Goal: Task Accomplishment & Management: Complete application form

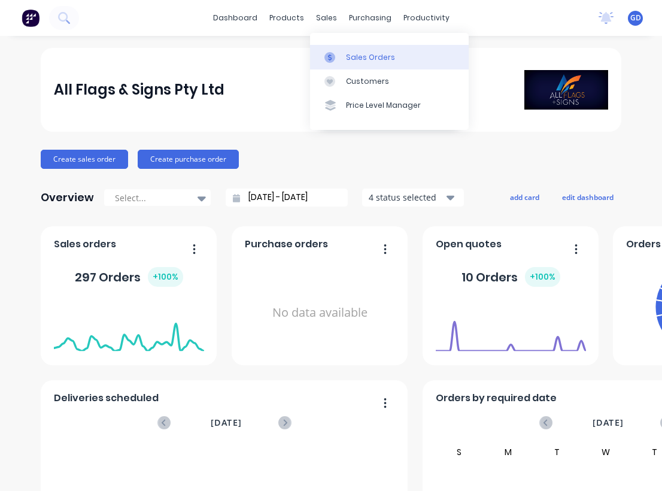
click at [350, 48] on link "Sales Orders" at bounding box center [389, 57] width 159 height 24
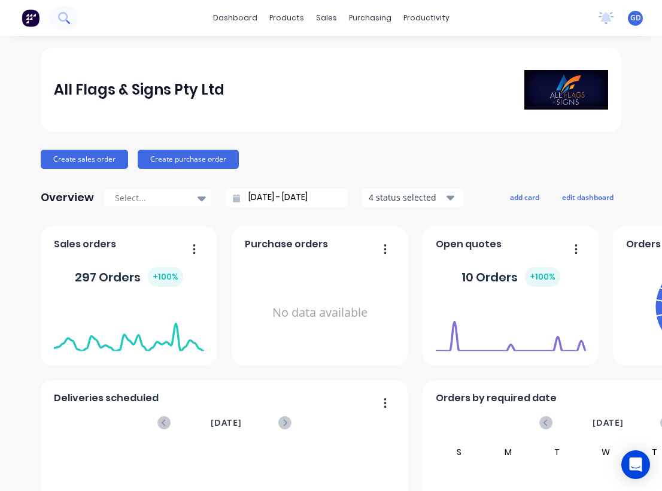
click at [63, 19] on icon at bounding box center [63, 17] width 11 height 11
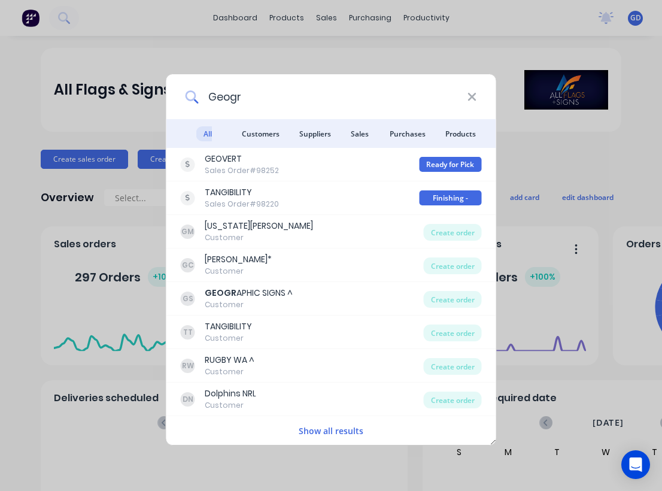
type input "Geogra"
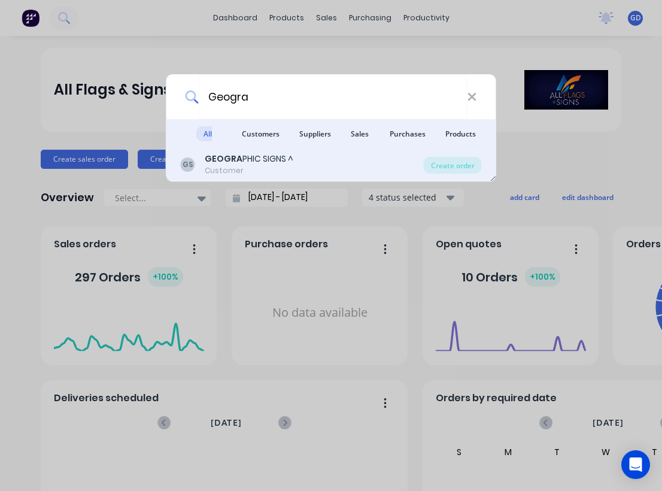
drag, startPoint x: 232, startPoint y: 93, endPoint x: 244, endPoint y: 169, distance: 77.0
click at [244, 169] on div "Customer" at bounding box center [249, 170] width 89 height 11
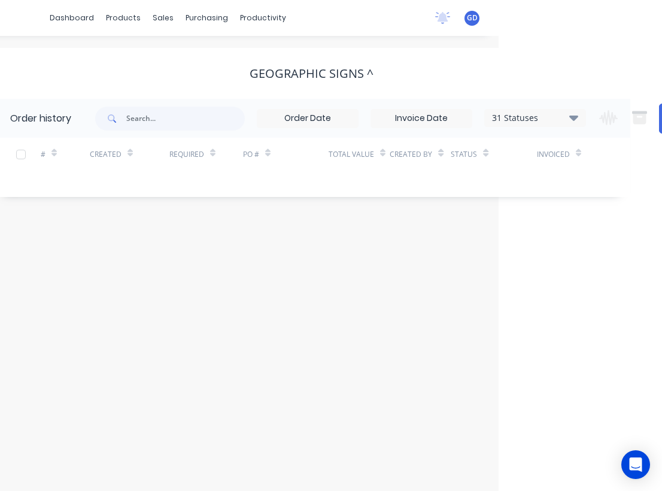
scroll to position [0, 199]
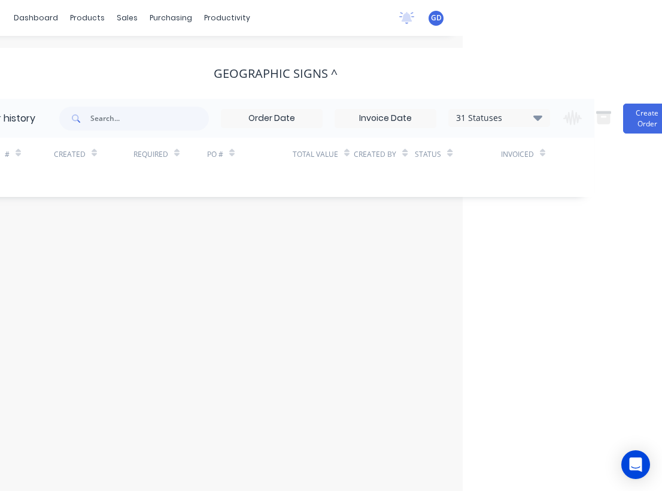
click at [538, 117] on icon at bounding box center [537, 117] width 9 height 5
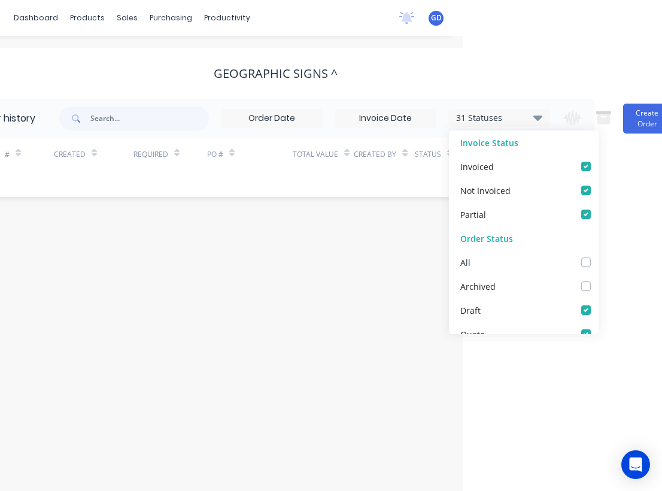
click at [598, 255] on label at bounding box center [598, 255] width 0 height 0
click at [598, 258] on input "checkbox" at bounding box center [603, 260] width 10 height 11
checkbox input "true"
click at [110, 178] on div "# Created Required PO # Total Value Created By Status Invoiced" at bounding box center [267, 161] width 623 height 47
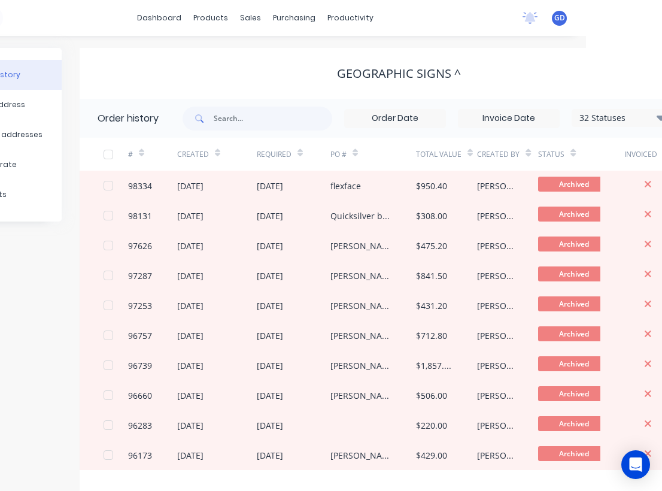
scroll to position [0, 74]
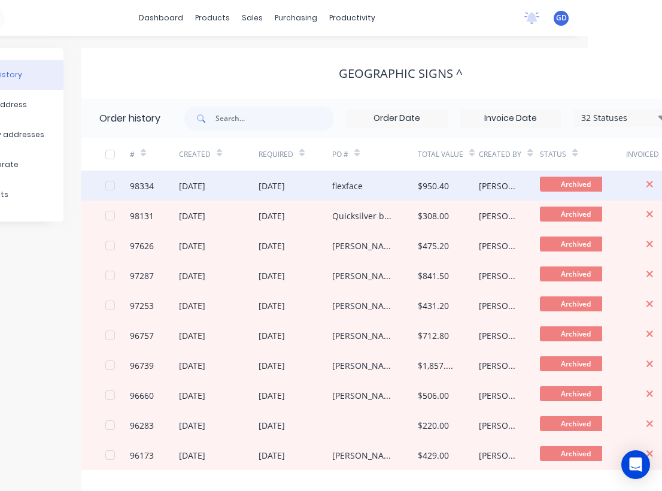
click at [143, 185] on div "98334" at bounding box center [142, 185] width 24 height 13
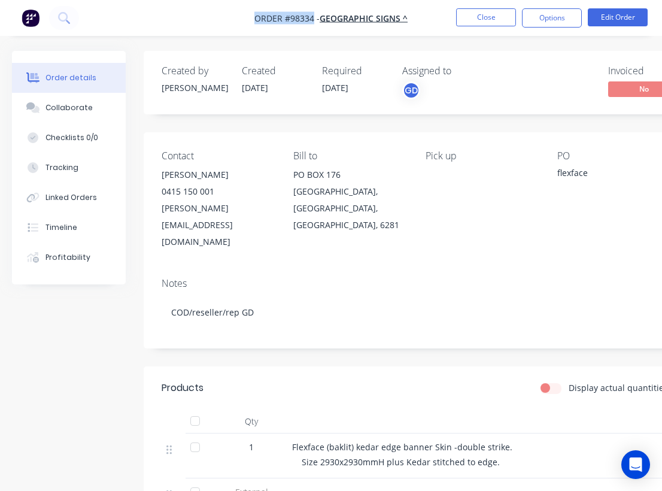
drag, startPoint x: 251, startPoint y: 16, endPoint x: 314, endPoint y: 19, distance: 62.9
click at [314, 19] on nav "Order #98334 - GEOGRAPHIC SIGNS ^ Close Options Edit Order" at bounding box center [331, 18] width 662 height 36
copy span "Order #98334"
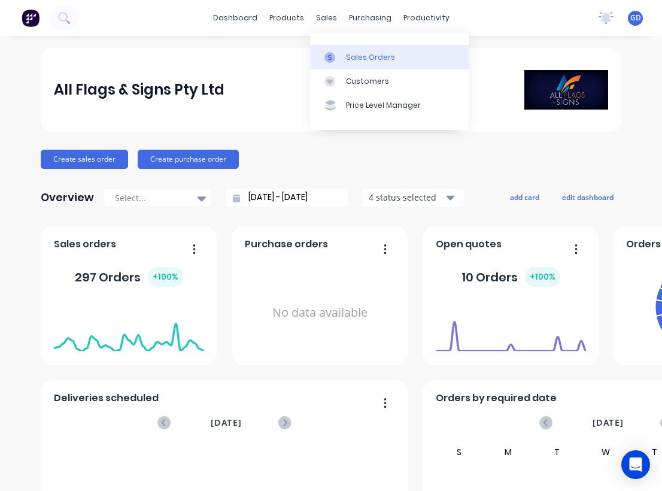
click at [357, 55] on div "Sales Orders" at bounding box center [370, 57] width 49 height 11
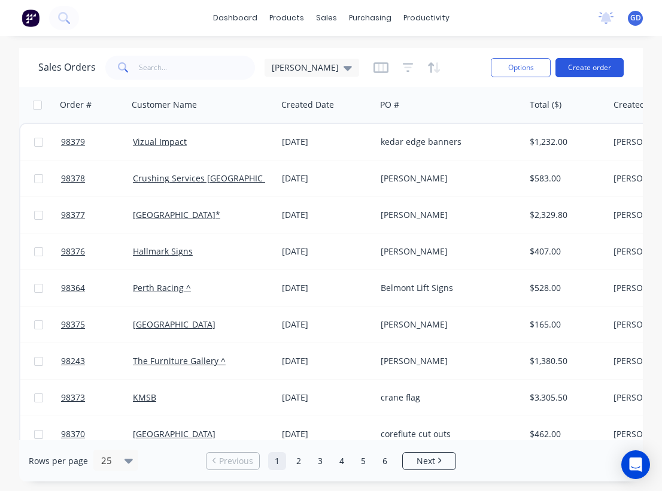
click at [599, 69] on button "Create order" at bounding box center [589, 67] width 68 height 19
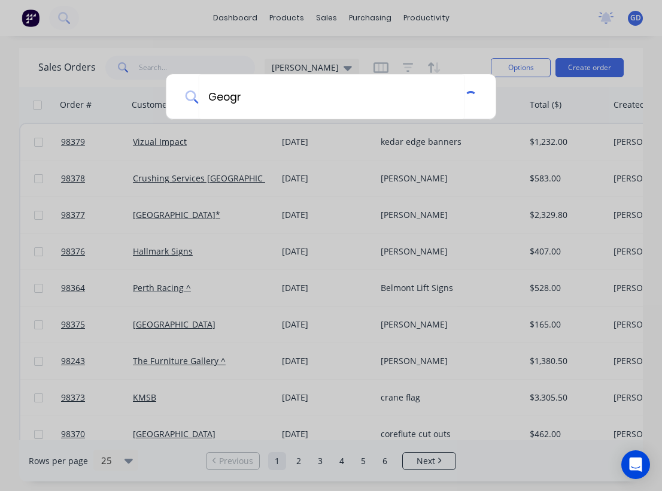
type input "Geogra"
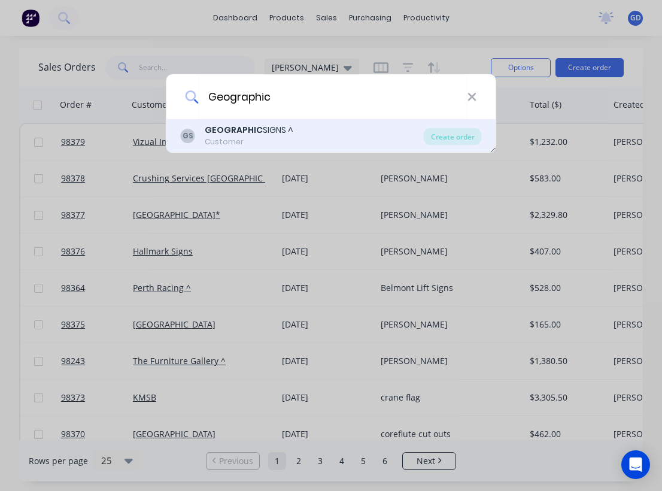
drag, startPoint x: 297, startPoint y: 131, endPoint x: 254, endPoint y: 135, distance: 43.9
click at [254, 135] on b "GEOGRAPHIC" at bounding box center [234, 130] width 58 height 12
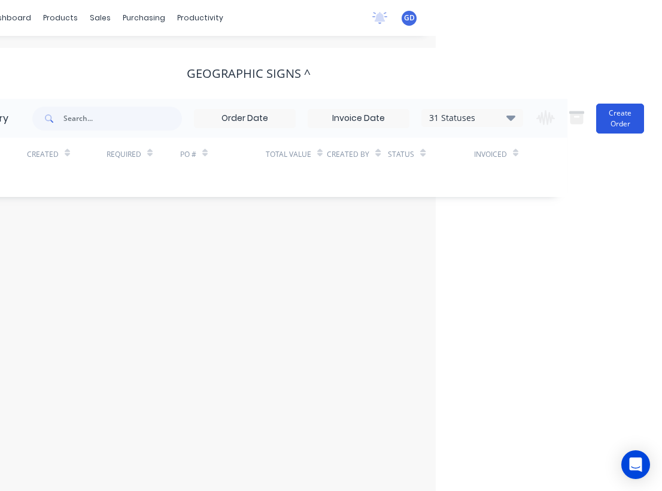
scroll to position [0, 226]
click at [623, 120] on button "Create Order" at bounding box center [620, 118] width 48 height 30
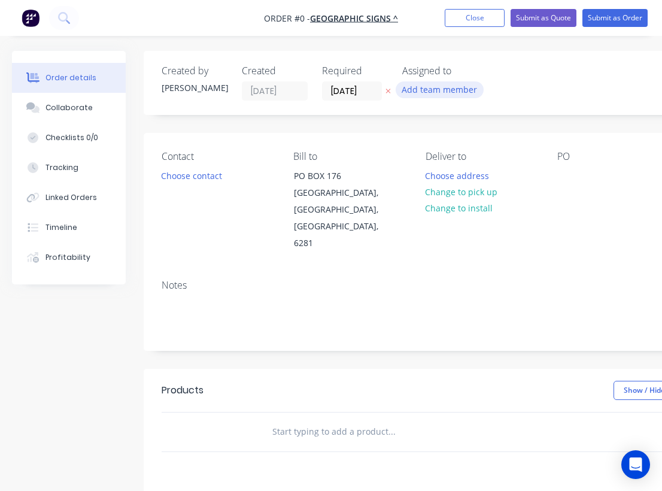
click at [421, 92] on button "Add team member" at bounding box center [439, 89] width 88 height 16
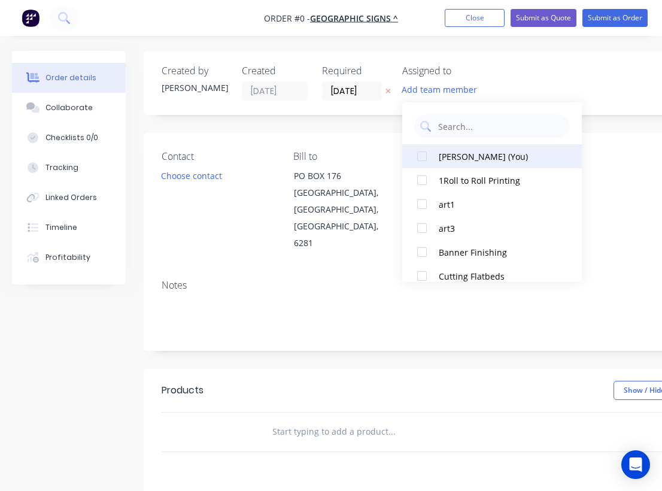
click at [432, 155] on div at bounding box center [422, 156] width 24 height 24
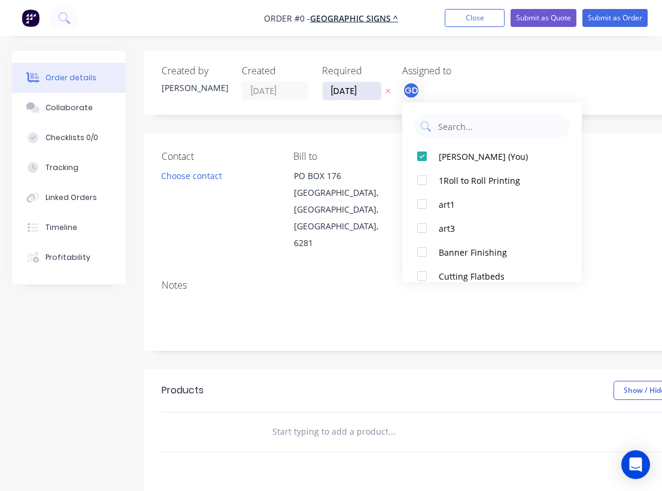
click at [354, 89] on div "Order details Collaborate Checklists 0/0 Tracking Linked Orders Timeline Profit…" at bounding box center [416, 404] width 832 height 706
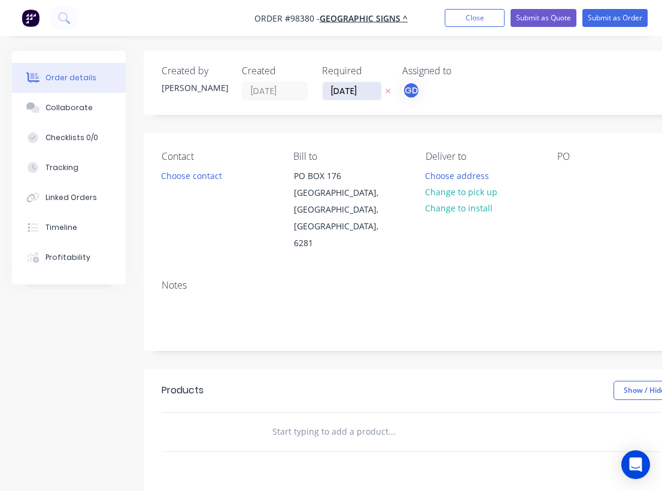
click at [349, 86] on input "[DATE]" at bounding box center [351, 91] width 59 height 18
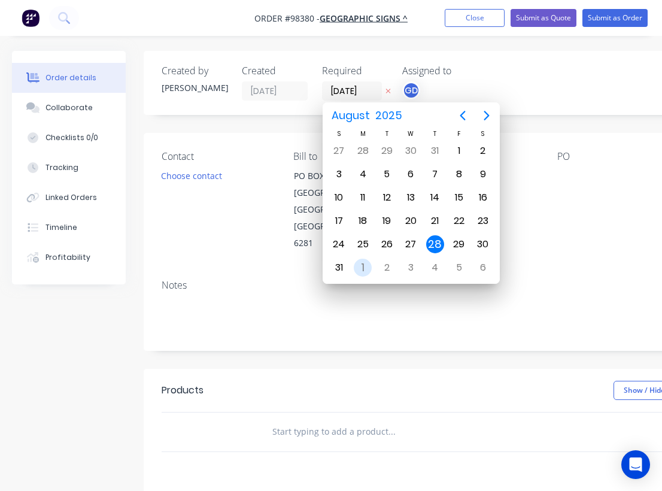
click at [361, 267] on div "1" at bounding box center [363, 267] width 18 height 18
type input "01/09/25"
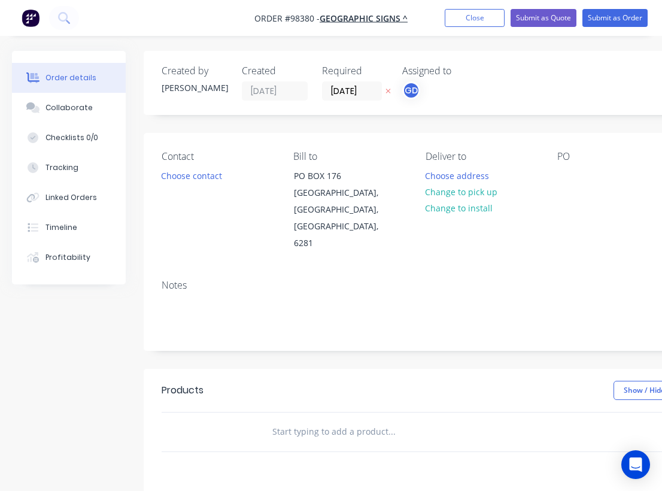
click at [363, 279] on div "Notes" at bounding box center [482, 284] width 640 height 11
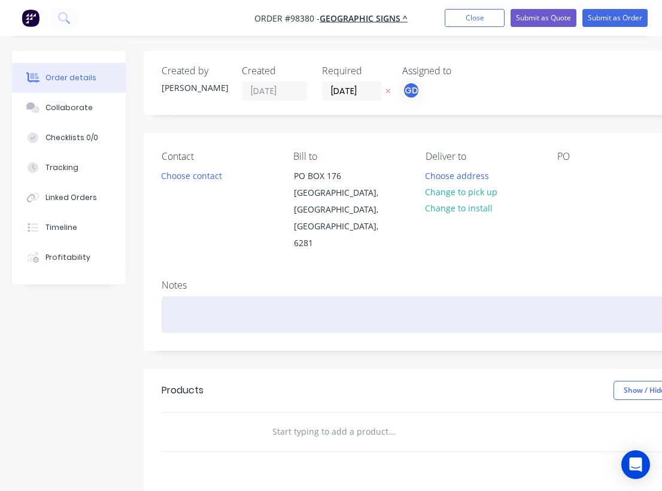
click at [210, 296] on div at bounding box center [482, 314] width 640 height 36
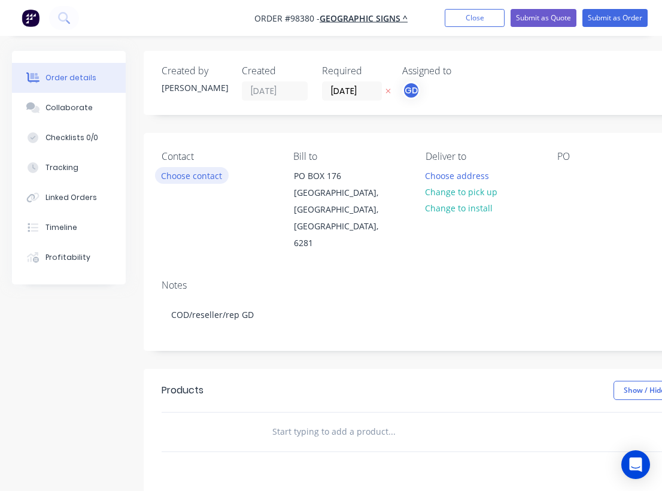
click at [182, 176] on button "Choose contact" at bounding box center [192, 175] width 74 height 16
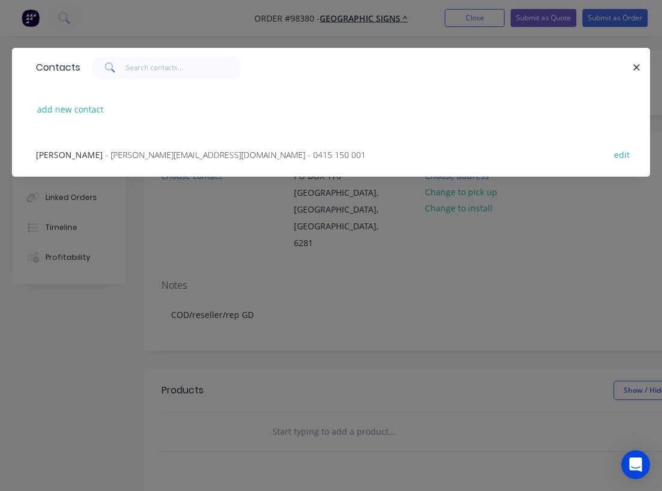
click at [63, 155] on span "Paul Hardie" at bounding box center [69, 154] width 67 height 11
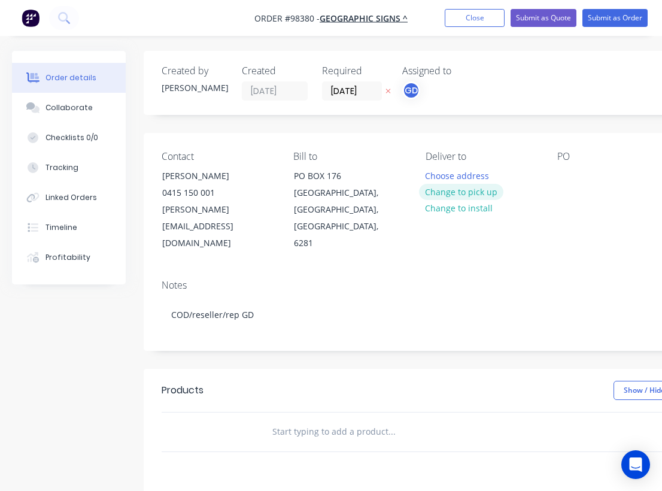
click at [467, 193] on button "Change to pick up" at bounding box center [461, 192] width 85 height 16
click at [558, 173] on div at bounding box center [566, 175] width 19 height 17
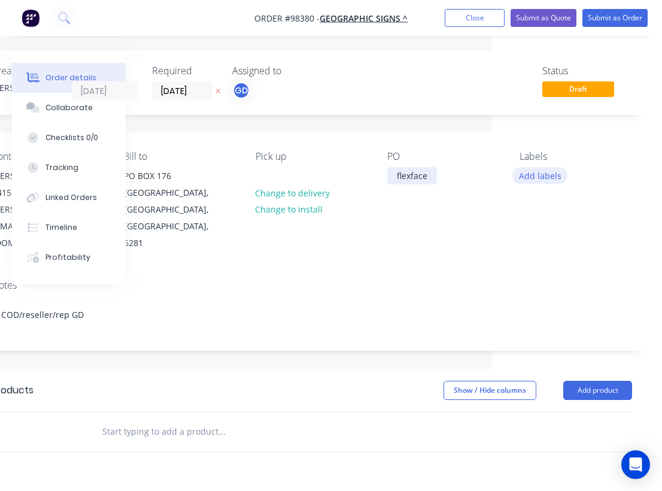
scroll to position [0, 170]
click at [543, 177] on button "Add labels" at bounding box center [539, 175] width 55 height 16
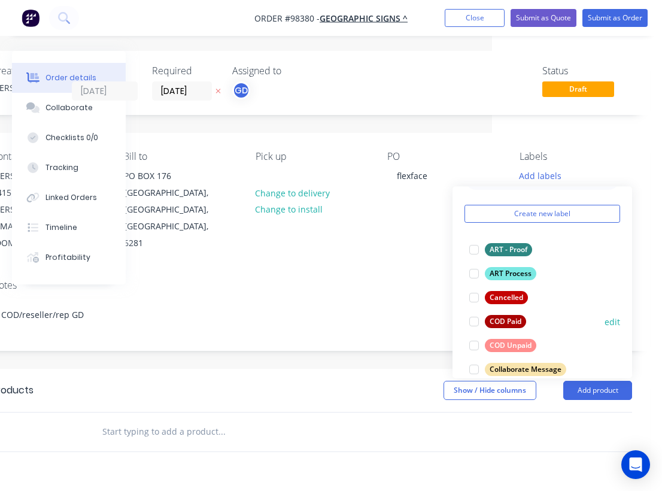
scroll to position [34, 0]
click at [520, 345] on div "COD Unpaid" at bounding box center [510, 344] width 51 height 13
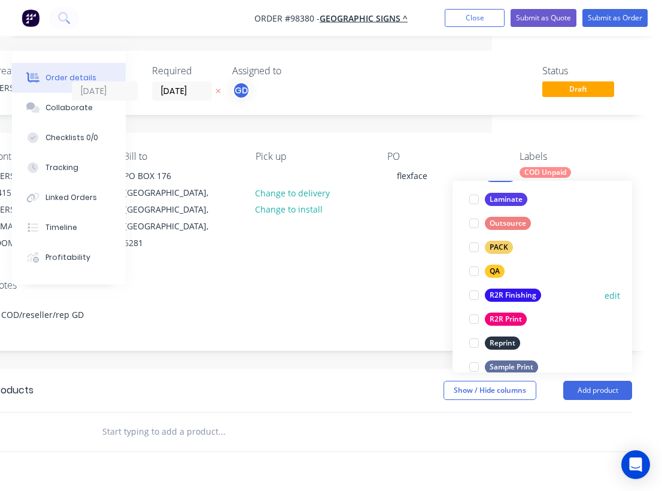
scroll to position [416, 0]
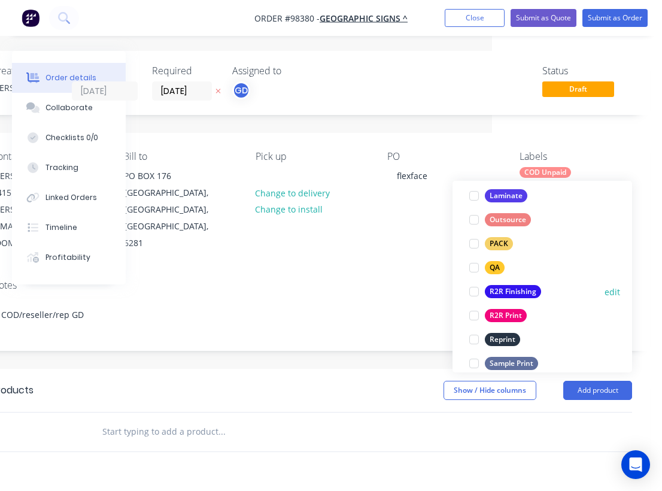
click at [511, 290] on div "R2R Finishing" at bounding box center [513, 291] width 56 height 13
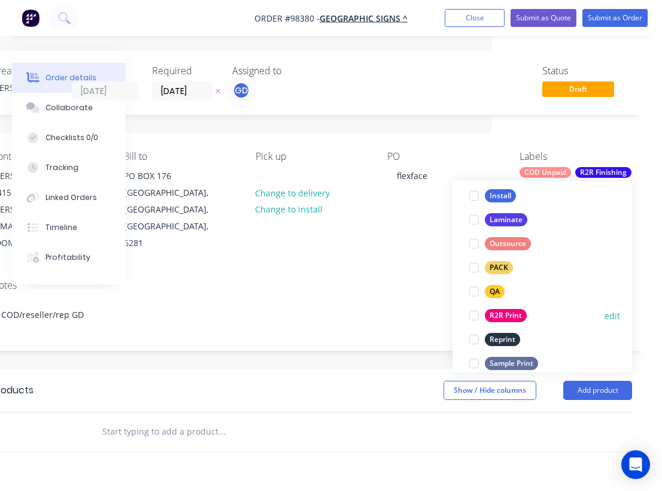
click at [505, 316] on div "R2R Print" at bounding box center [506, 315] width 42 height 13
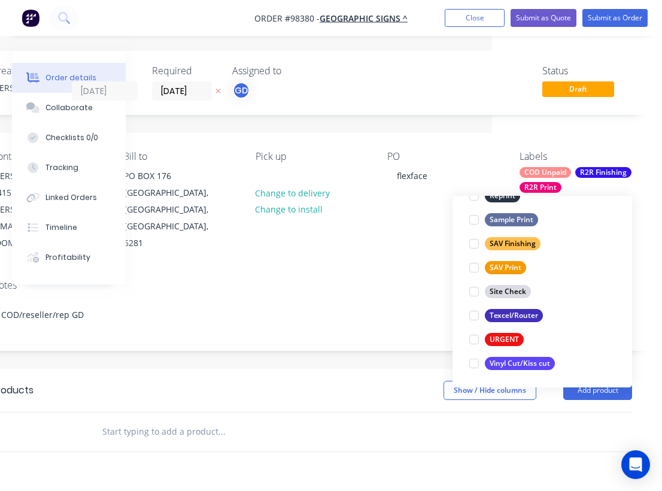
scroll to position [574, 0]
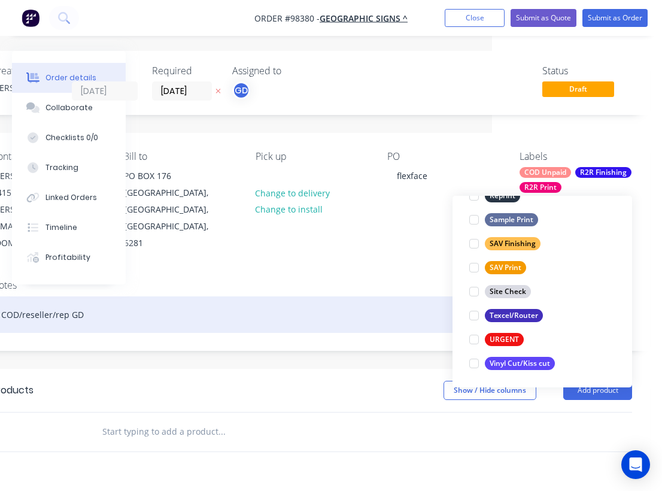
click at [283, 296] on div "COD/reseller/rep GD" at bounding box center [312, 314] width 640 height 36
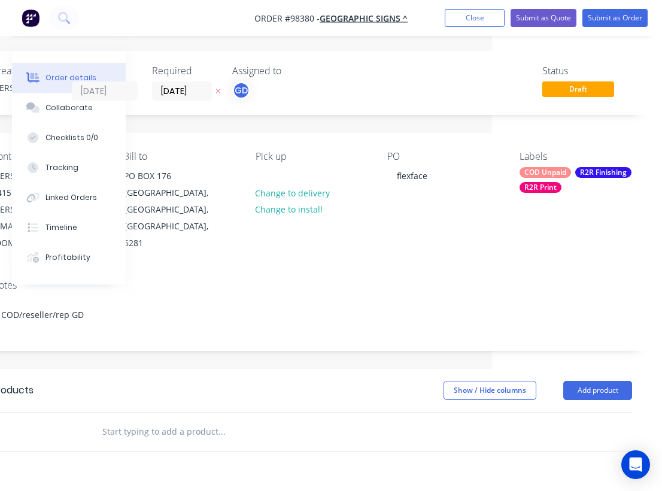
click at [142, 419] on input "text" at bounding box center [221, 431] width 239 height 24
paste input "Flexface kedar edge banner Skin -double strike. Size 2930x2930mmH with plus Ked…"
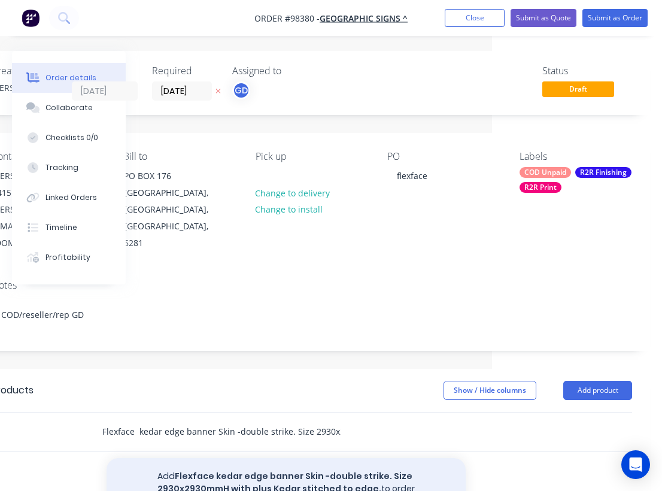
type input "Flexface kedar edge banner Skin -double strike. Size 2930x2930mmH with plus Ked…"
click at [245, 465] on button "Add Flexface kedar edge banner Skin -double strike. Size 2930x2930mmH with plus…" at bounding box center [285, 482] width 359 height 49
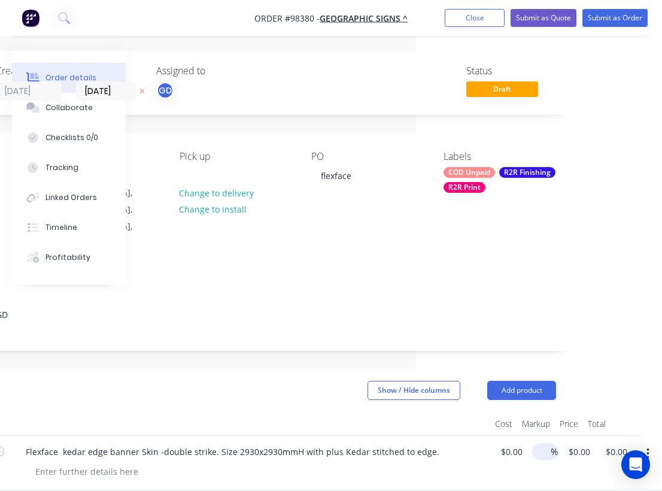
scroll to position [-1, 248]
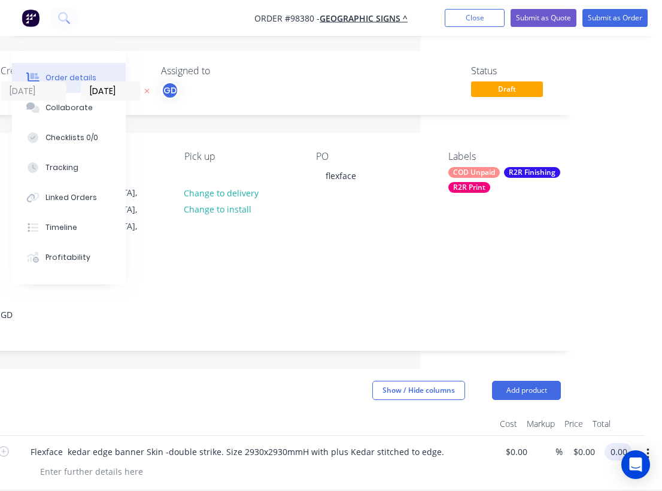
click at [623, 443] on input "0.00" at bounding box center [620, 451] width 23 height 17
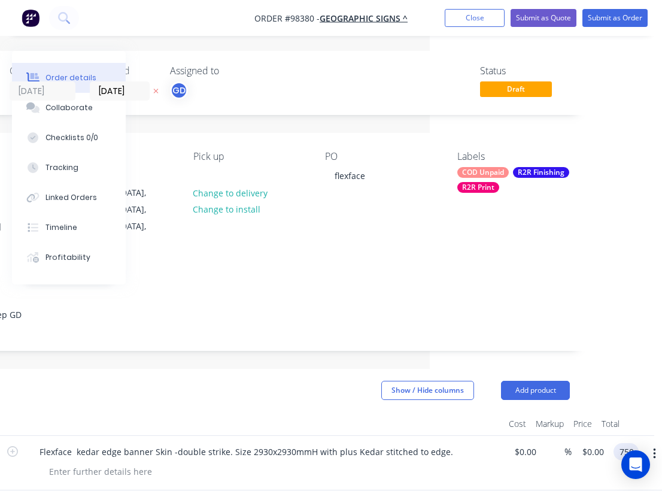
type input "750"
type input "$750.00"
click at [294, 386] on header "Products Show / Hide columns Add product" at bounding box center [249, 390] width 676 height 43
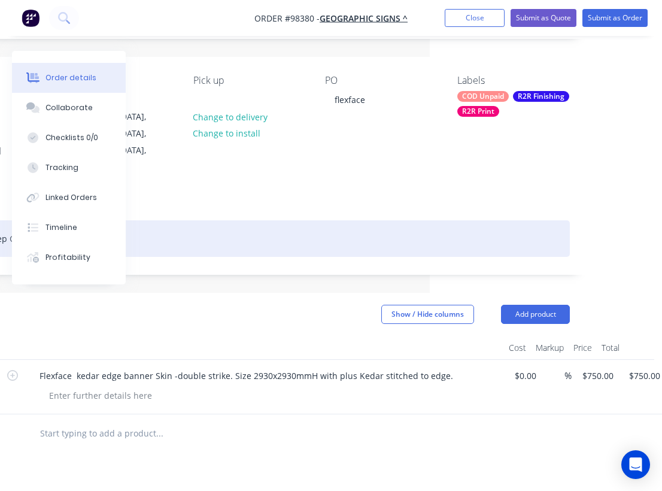
scroll to position [83, 232]
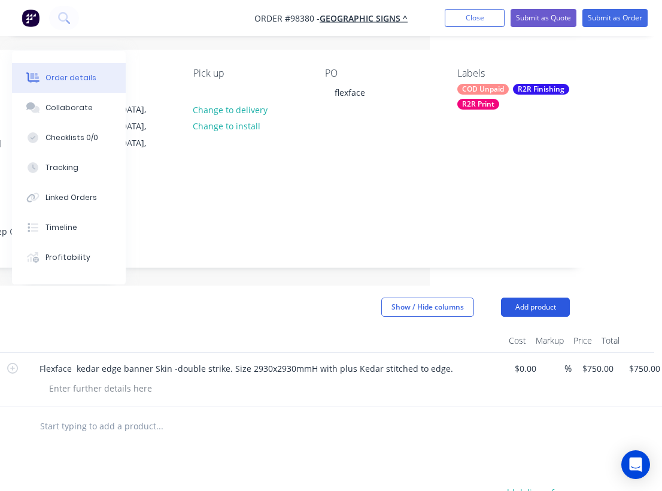
click at [533, 297] on button "Add product" at bounding box center [535, 306] width 69 height 19
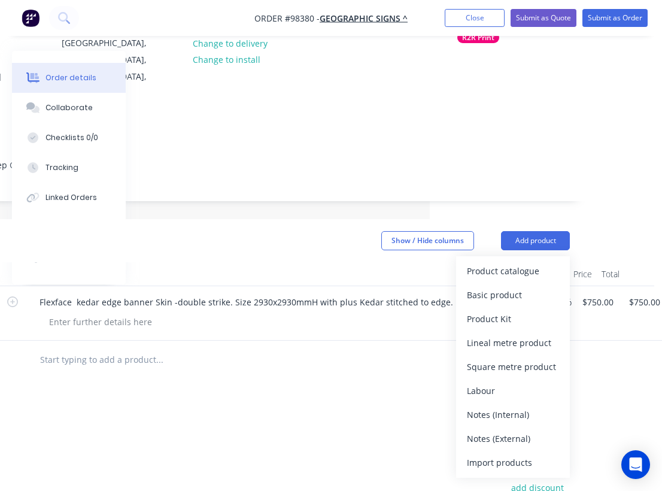
scroll to position [159, 232]
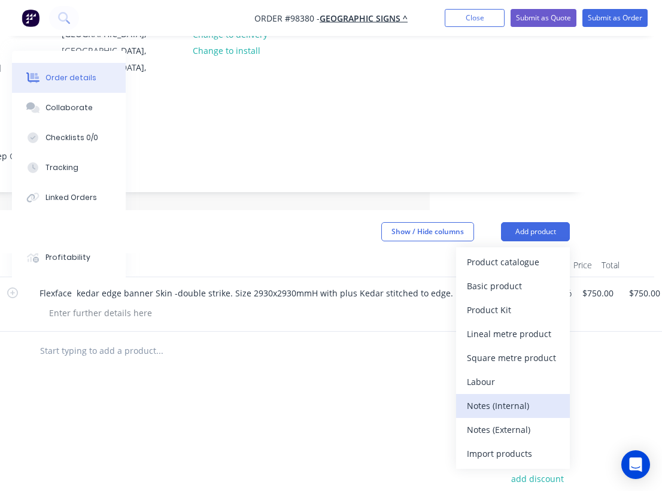
click at [497, 397] on div "Notes (Internal)" at bounding box center [513, 405] width 92 height 17
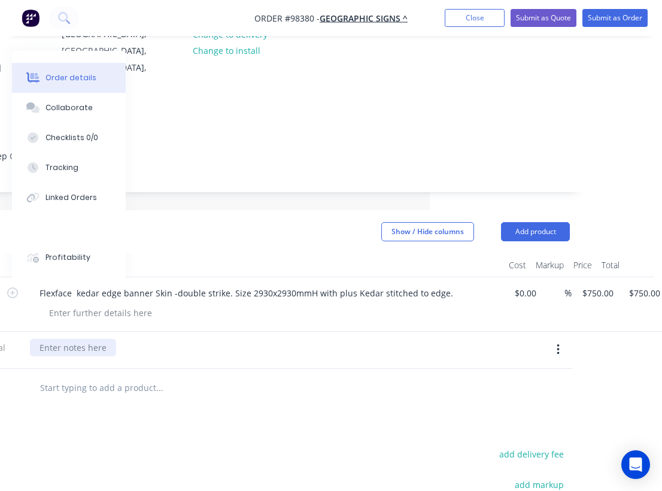
click at [86, 339] on div at bounding box center [73, 347] width 86 height 17
paste div
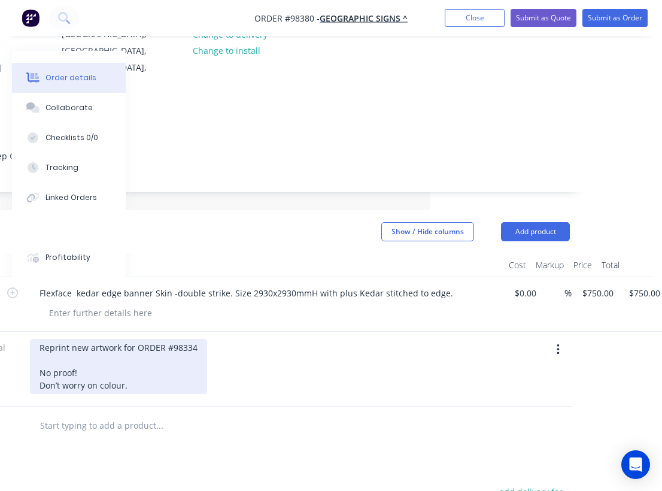
scroll to position [0, 232]
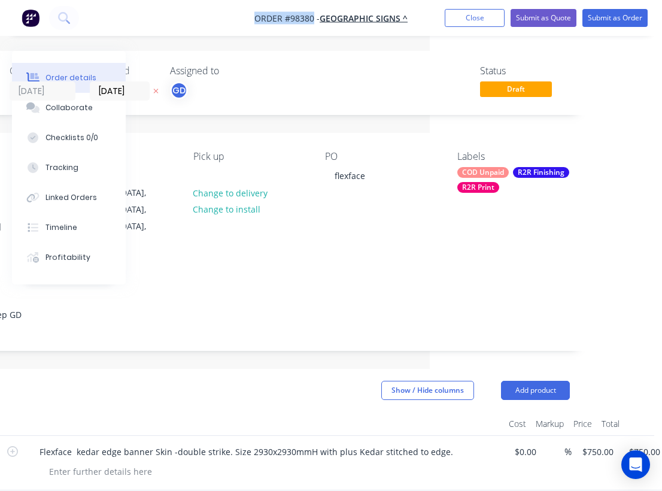
drag, startPoint x: 245, startPoint y: 13, endPoint x: 314, endPoint y: 16, distance: 69.5
click at [314, 16] on nav "Order #98380 - GEOGRAPHIC SIGNS ^ Add product Close Submit as Quote Submit as O…" at bounding box center [331, 18] width 662 height 36
copy span "Order #98380"
click at [463, 20] on button "Close" at bounding box center [475, 18] width 60 height 18
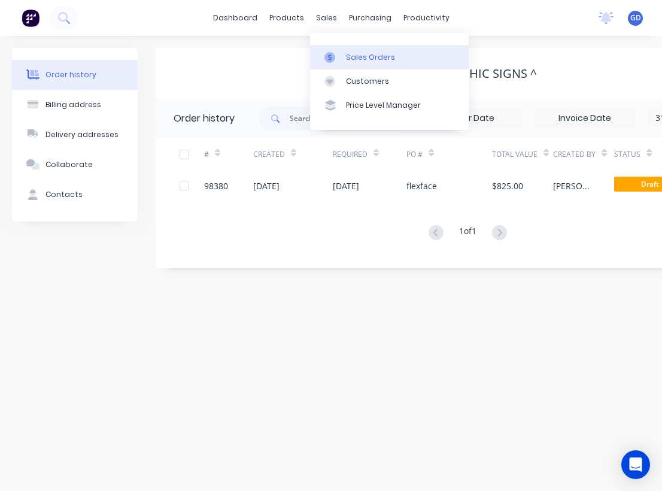
click at [363, 56] on div "Sales Orders" at bounding box center [370, 57] width 49 height 11
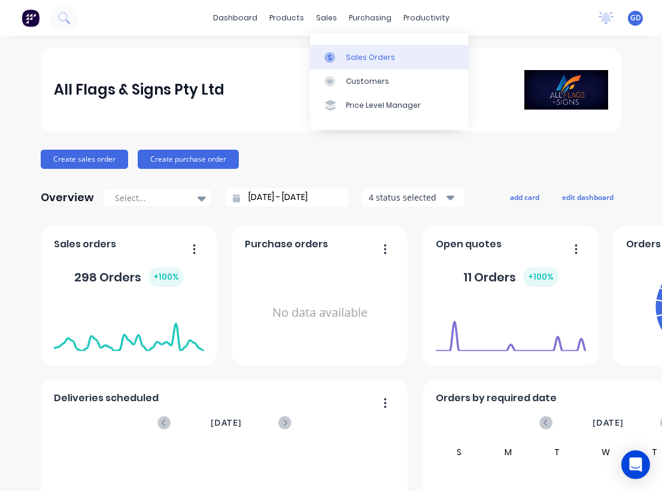
click at [351, 54] on div "Sales Orders" at bounding box center [370, 57] width 49 height 11
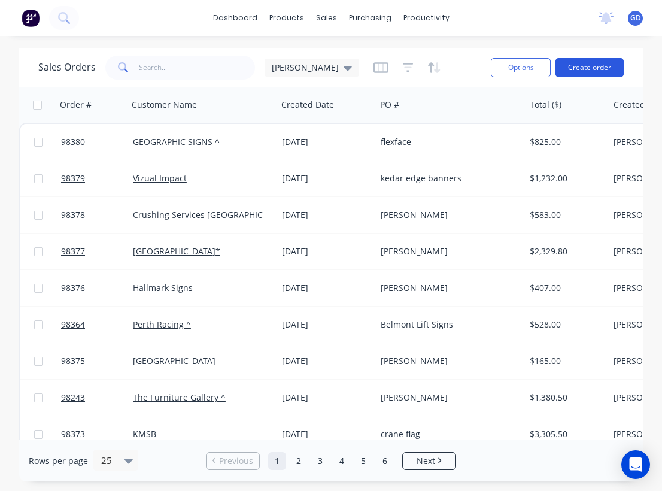
click at [593, 67] on button "Create order" at bounding box center [589, 67] width 68 height 19
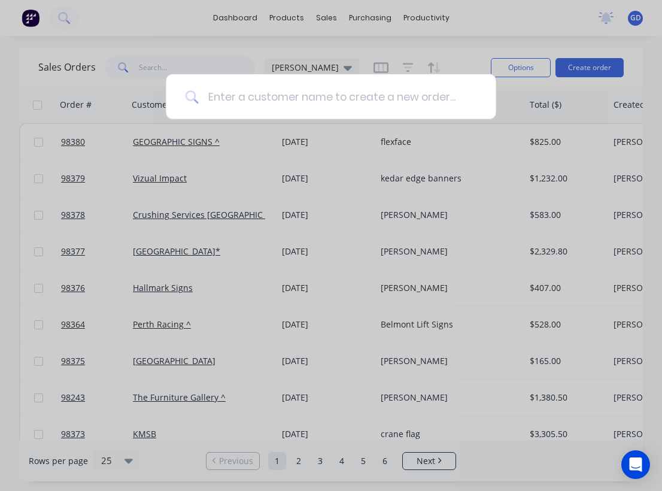
click at [278, 99] on input at bounding box center [337, 96] width 278 height 45
paste input "[PERSON_NAME] LIVE"
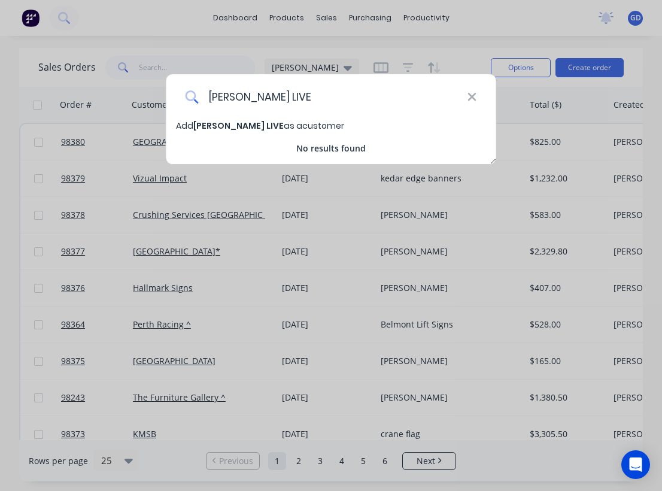
type input "[PERSON_NAME] LIVE"
click at [261, 125] on span "[PERSON_NAME] LIVE" at bounding box center [238, 126] width 90 height 12
select select "AU"
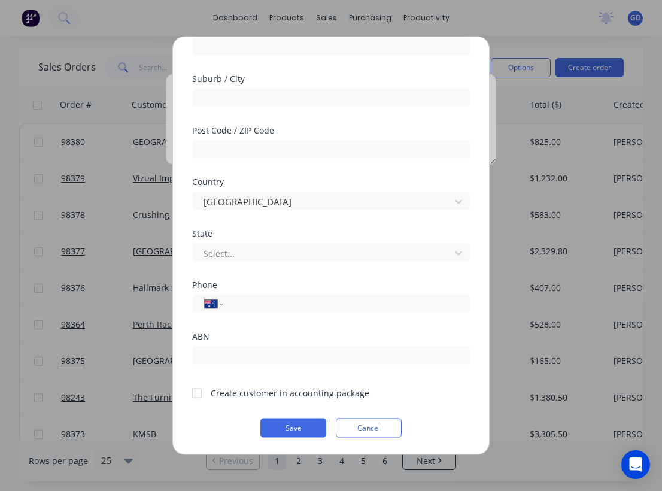
scroll to position [167, 0]
click at [198, 393] on div at bounding box center [197, 392] width 24 height 24
click at [290, 423] on button "Save" at bounding box center [293, 427] width 66 height 19
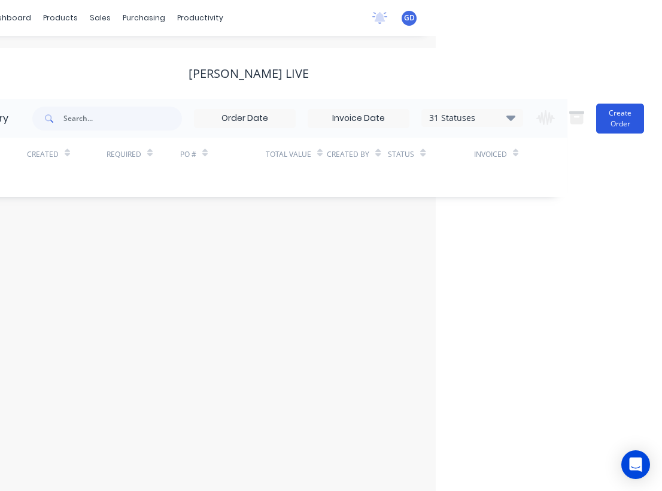
scroll to position [0, 227]
click at [616, 114] on button "Create Order" at bounding box center [620, 118] width 48 height 30
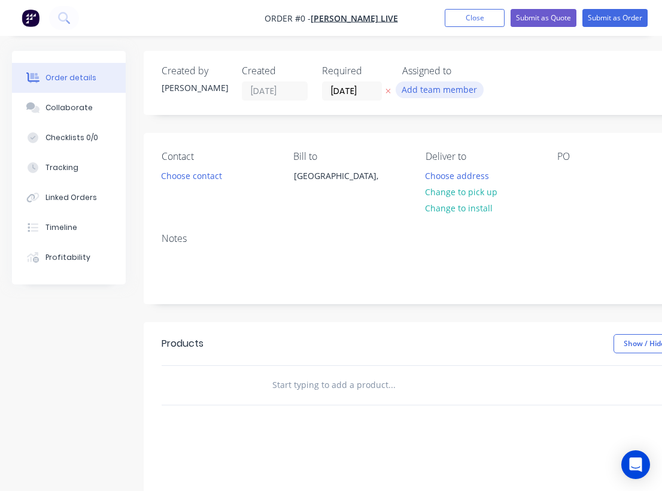
click at [433, 89] on button "Add team member" at bounding box center [439, 89] width 88 height 16
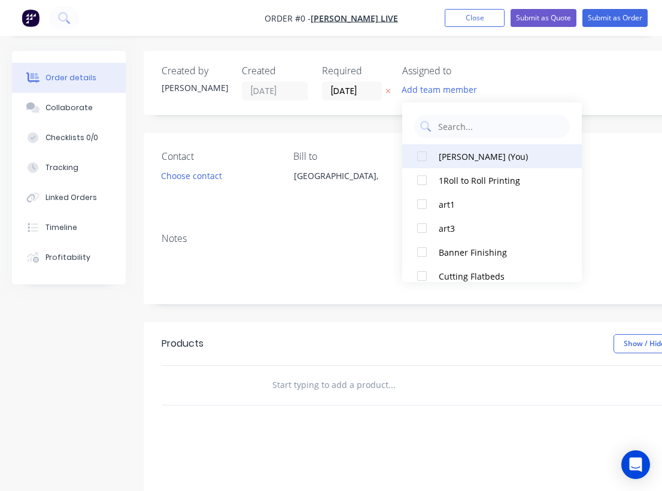
click at [424, 154] on div at bounding box center [422, 156] width 24 height 24
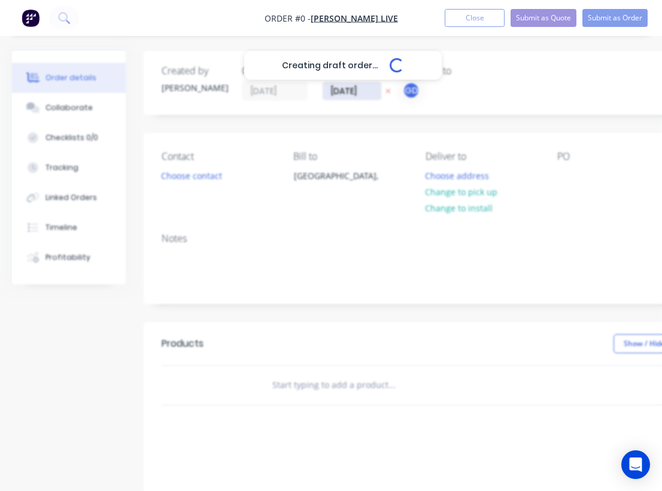
click at [344, 90] on div "Creating draft order... Loading... Order details Collaborate Checklists 0/0 Tra…" at bounding box center [416, 380] width 832 height 659
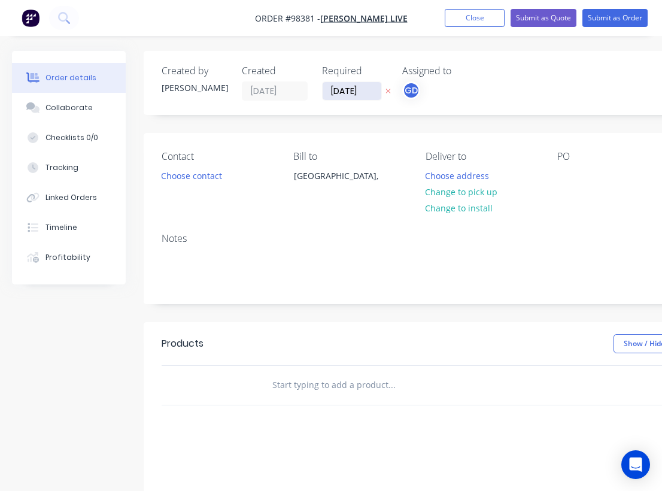
click at [345, 94] on input "[DATE]" at bounding box center [351, 91] width 59 height 18
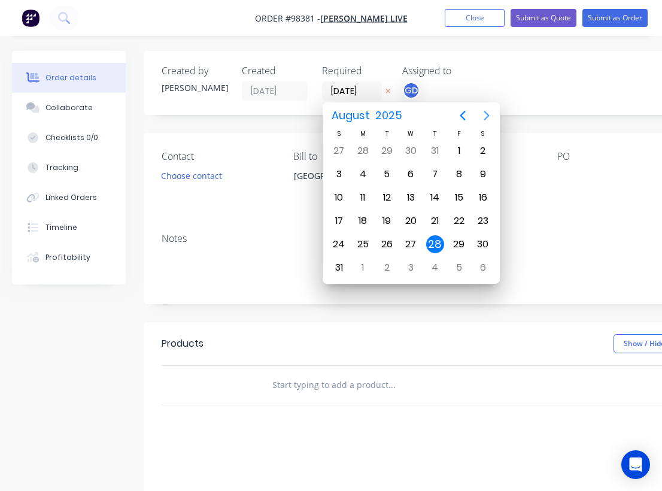
click at [483, 112] on icon "Next page" at bounding box center [486, 115] width 14 height 14
click at [383, 150] on div "2" at bounding box center [386, 151] width 18 height 18
type input "[DATE]"
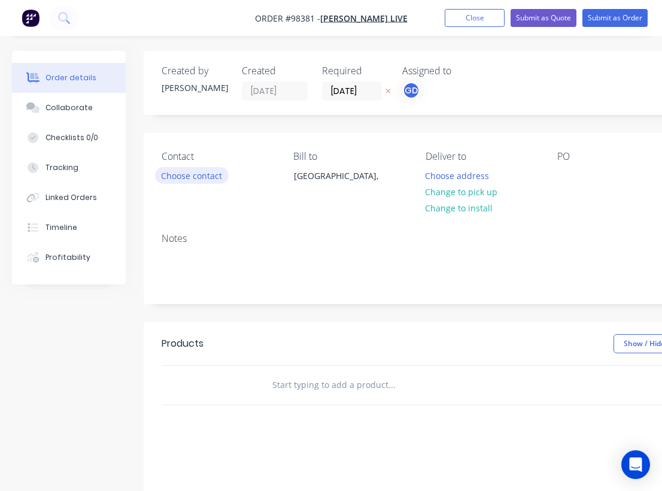
click at [191, 176] on button "Choose contact" at bounding box center [192, 175] width 74 height 16
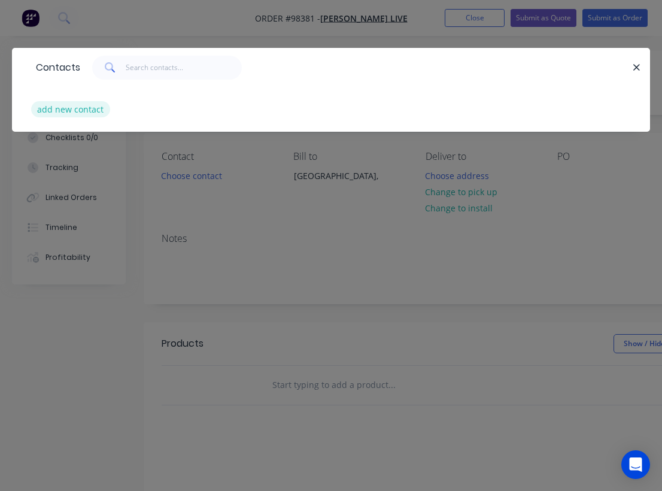
click at [74, 113] on button "add new contact" at bounding box center [70, 109] width 79 height 16
select select "AU"
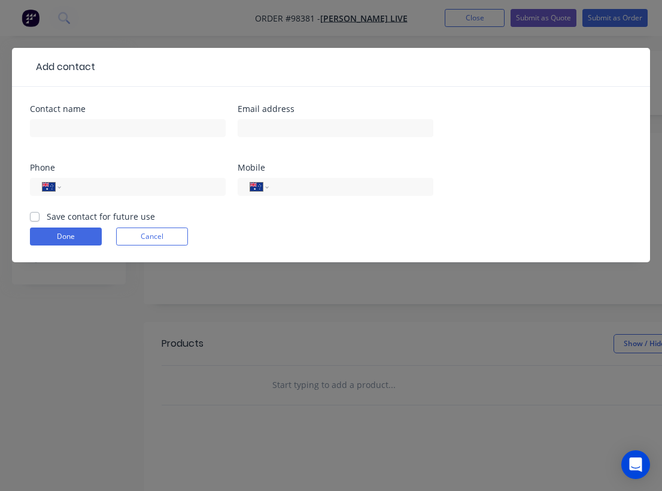
click at [47, 218] on label "Save contact for future use" at bounding box center [101, 216] width 108 height 13
click at [37, 218] on input "Save contact for future use" at bounding box center [35, 215] width 10 height 11
checkbox input "true"
paste input "[PERSON_NAME][EMAIL_ADDRESS][PERSON_NAME][DOMAIN_NAME]"
type input "[PERSON_NAME][EMAIL_ADDRESS][PERSON_NAME][DOMAIN_NAME]"
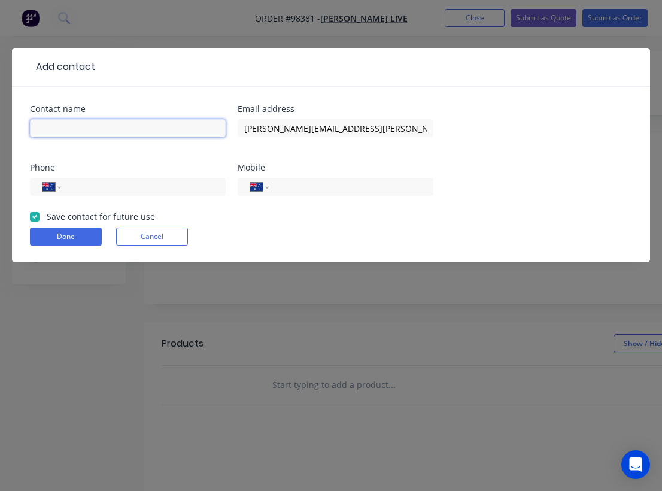
click at [48, 126] on input "text" at bounding box center [128, 128] width 196 height 18
paste input "[PERSON_NAME]"
type input "[PERSON_NAME]"
click at [304, 186] on input "tel" at bounding box center [349, 187] width 144 height 14
paste input "0419 337 463"
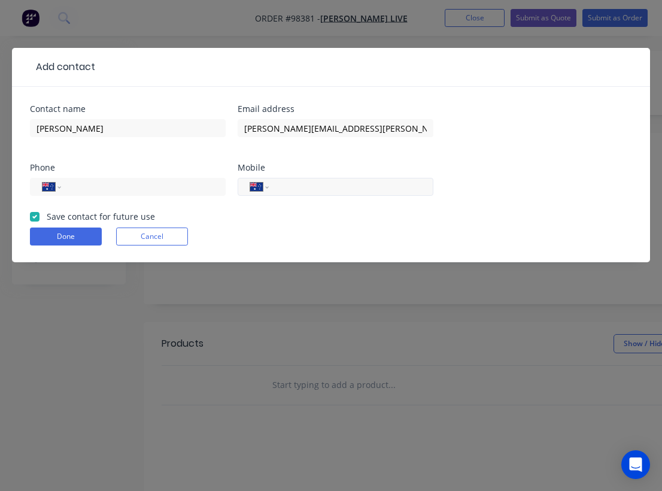
type input "0419 337 463"
click at [71, 235] on button "Done" at bounding box center [66, 236] width 72 height 18
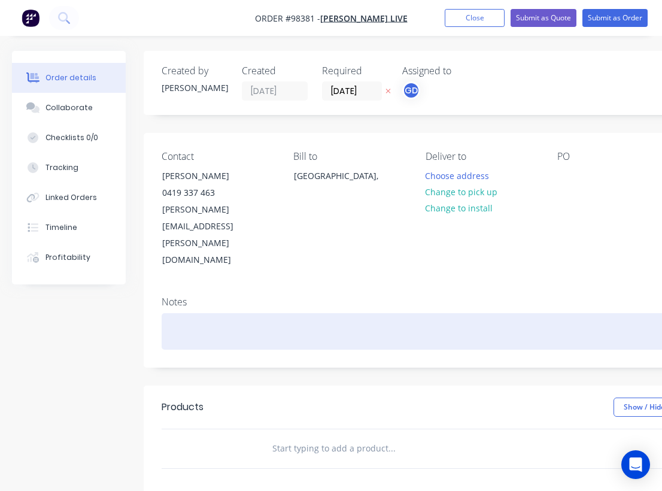
click at [169, 313] on div at bounding box center [482, 331] width 640 height 36
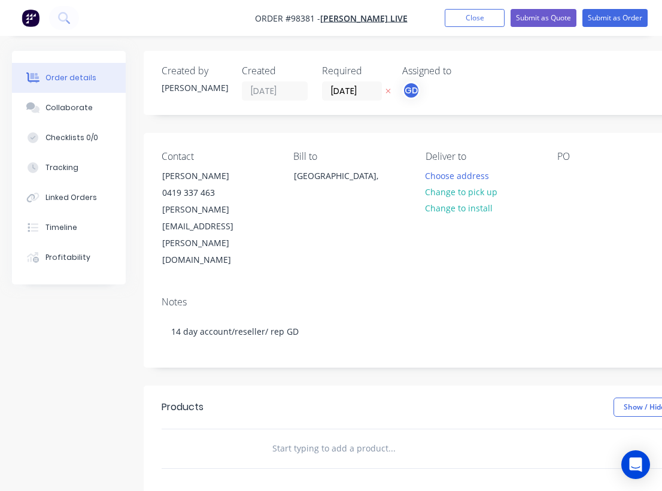
click at [336, 208] on div "Bill to Australia," at bounding box center [349, 210] width 112 height 118
click at [479, 193] on button "Change to pick up" at bounding box center [461, 192] width 85 height 16
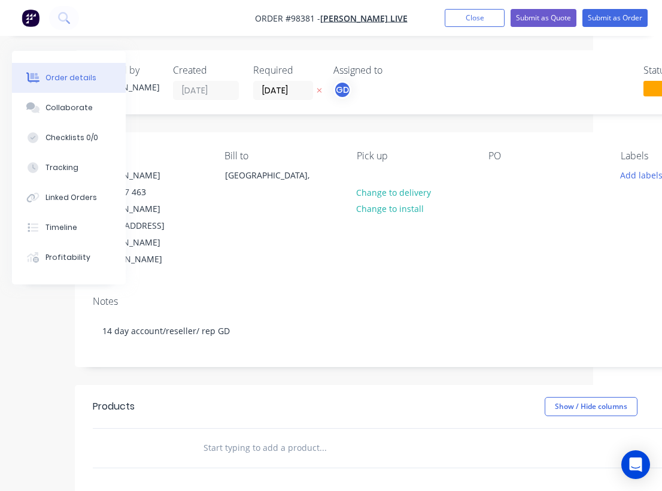
scroll to position [1, 69]
click at [495, 175] on div at bounding box center [497, 174] width 19 height 17
paste div
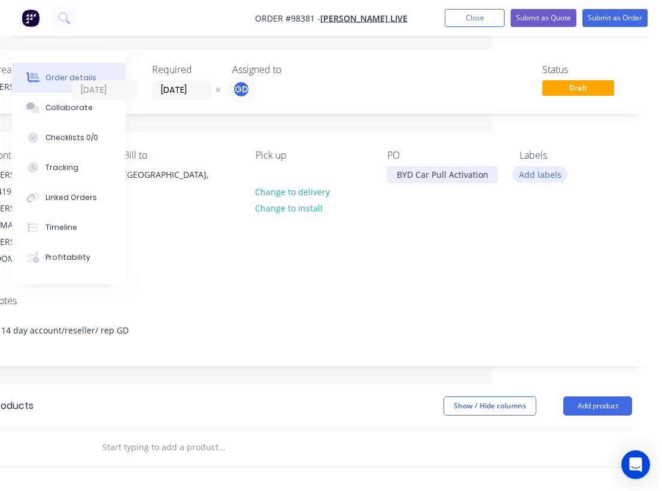
scroll to position [1, 170]
click at [538, 173] on button "Add labels" at bounding box center [539, 174] width 55 height 16
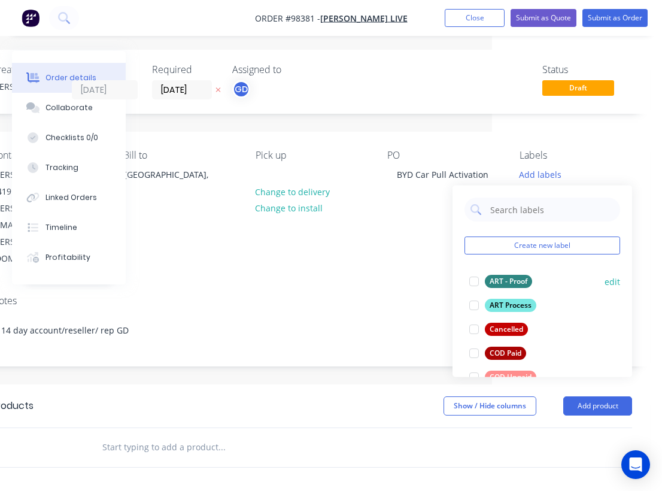
click at [511, 276] on div "ART - Proof" at bounding box center [508, 281] width 47 height 13
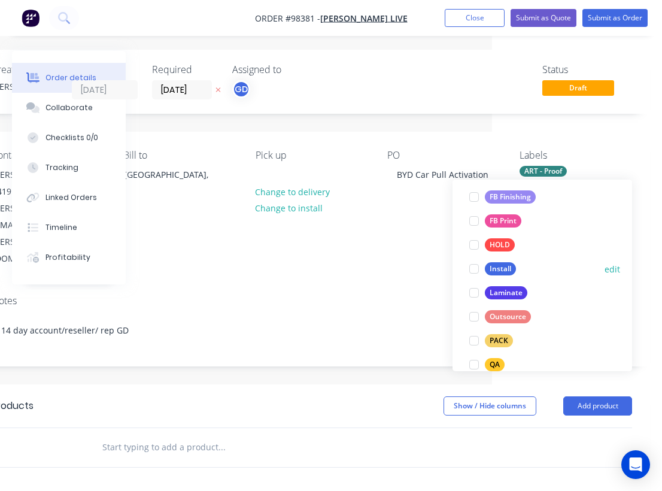
scroll to position [324, 0]
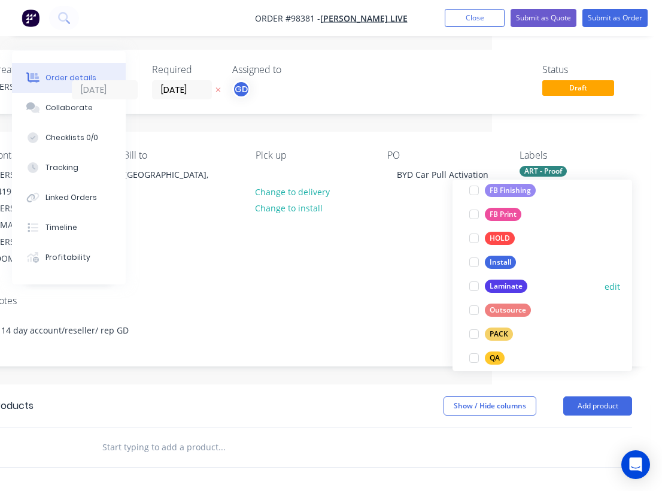
click at [510, 287] on div "Laminate" at bounding box center [506, 285] width 42 height 13
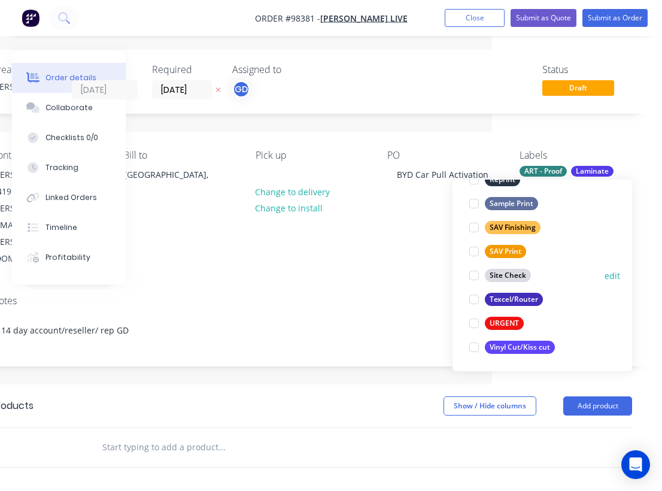
scroll to position [574, 0]
click at [511, 249] on div "SAV Print" at bounding box center [505, 251] width 41 height 13
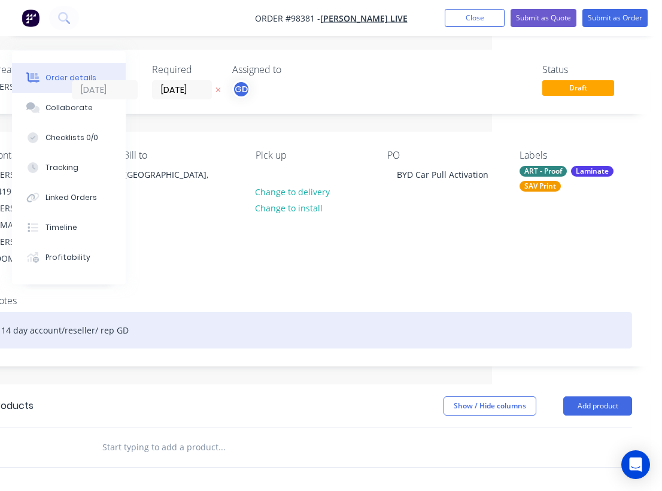
click at [383, 312] on div "14 day account/reseller/ rep GD" at bounding box center [312, 330] width 640 height 36
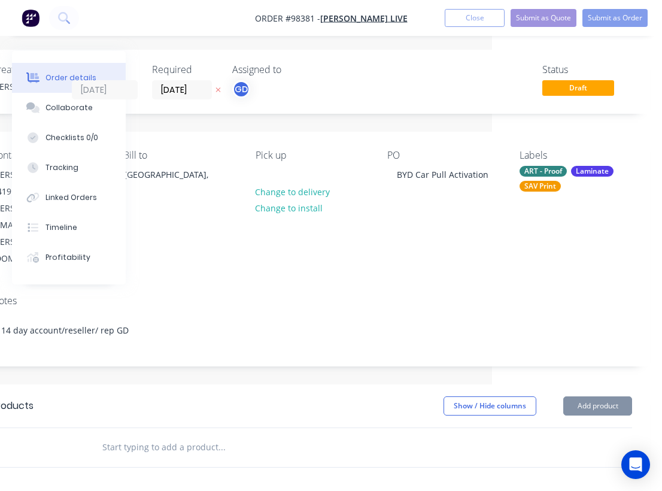
click at [593, 172] on div "Laminate" at bounding box center [592, 171] width 42 height 11
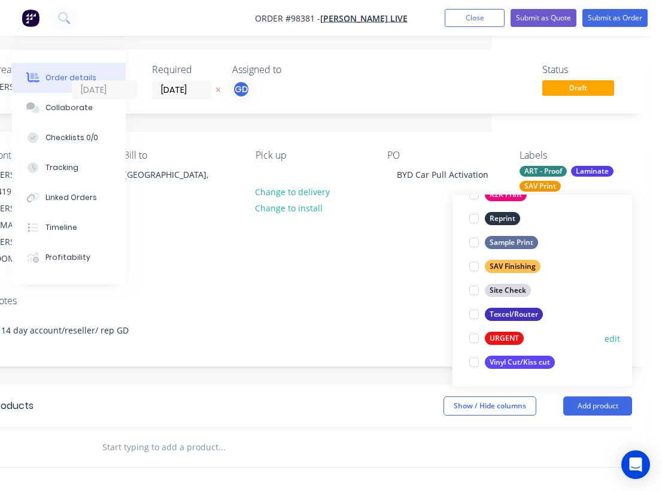
click at [477, 336] on div at bounding box center [474, 338] width 24 height 24
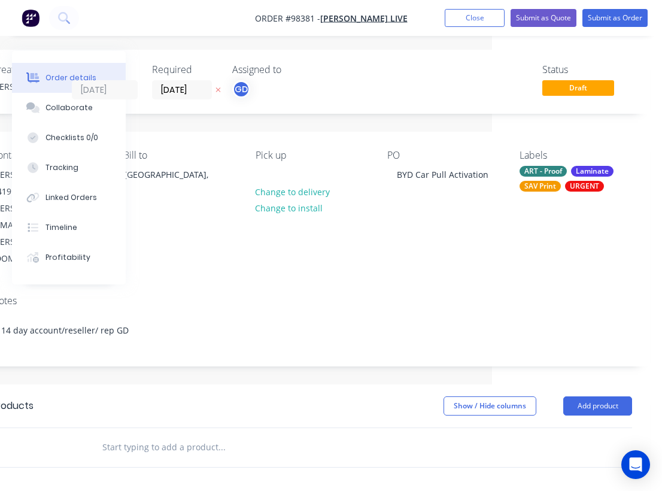
click at [372, 295] on div "Notes" at bounding box center [312, 300] width 640 height 11
click at [147, 435] on input "text" at bounding box center [221, 447] width 239 height 24
paste input "floor SAV Court decal / smooth matt laminate 18m x 6m (better to run 14 lengths…"
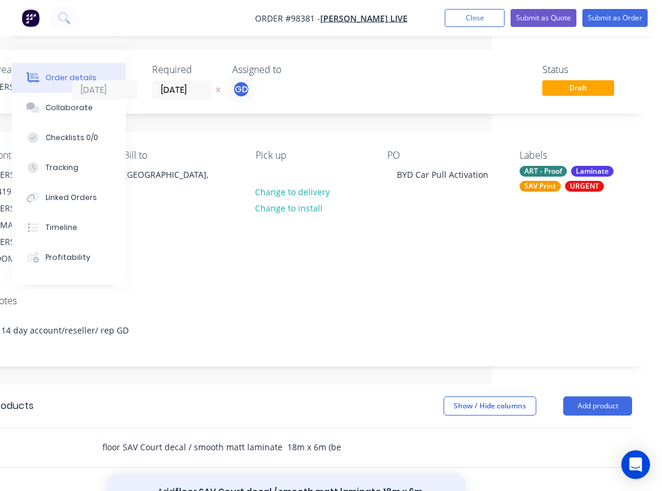
type input "floor SAV Court decal / smooth matt laminate 18m x 6m (better to run 14 lengths…"
click at [226, 473] on button "Add floor SAV Court decal / smooth matt laminate 18m x 6m (better to run 14 len…" at bounding box center [285, 497] width 359 height 49
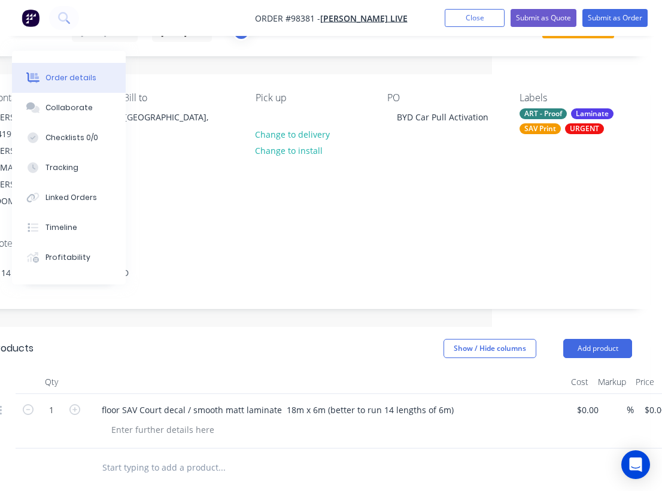
scroll to position [64, 170]
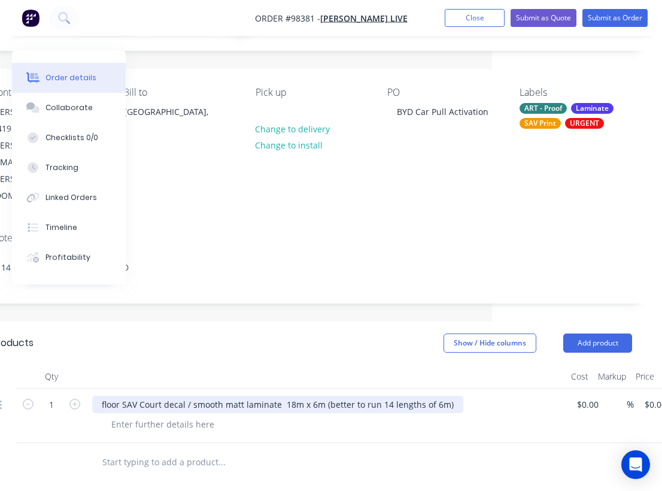
click at [361, 395] on div "floor SAV Court decal / smooth matt laminate 18m x 6m (better to run 14 lengths…" at bounding box center [277, 403] width 371 height 17
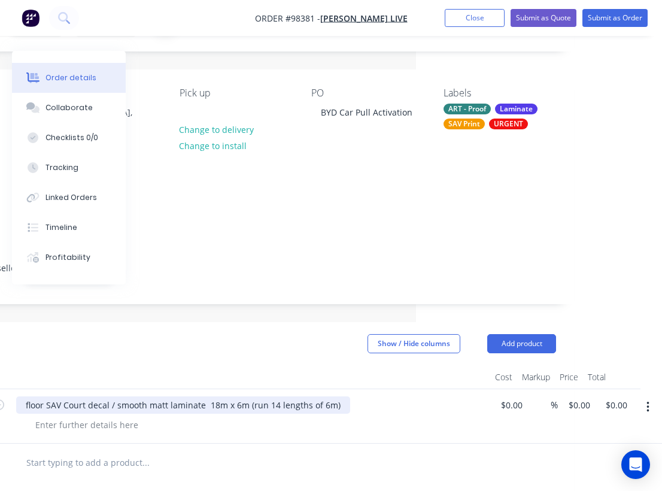
scroll to position [63, 246]
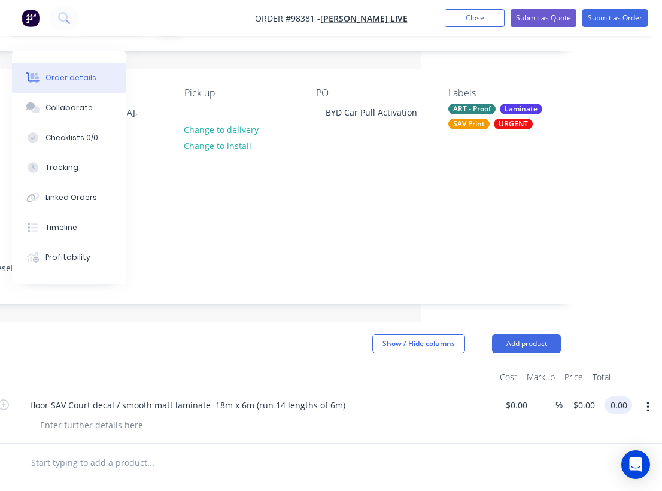
click at [617, 396] on input "0.00" at bounding box center [620, 404] width 23 height 17
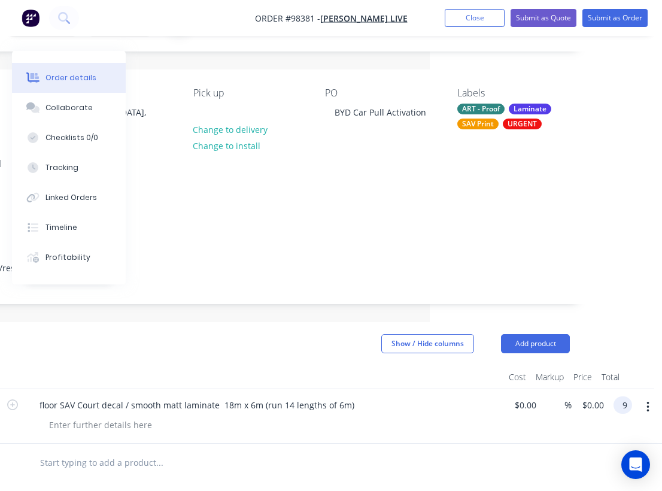
scroll to position [63, 232]
type input "9720"
type input "$9,720.00"
click at [436, 450] on div at bounding box center [240, 462] width 421 height 24
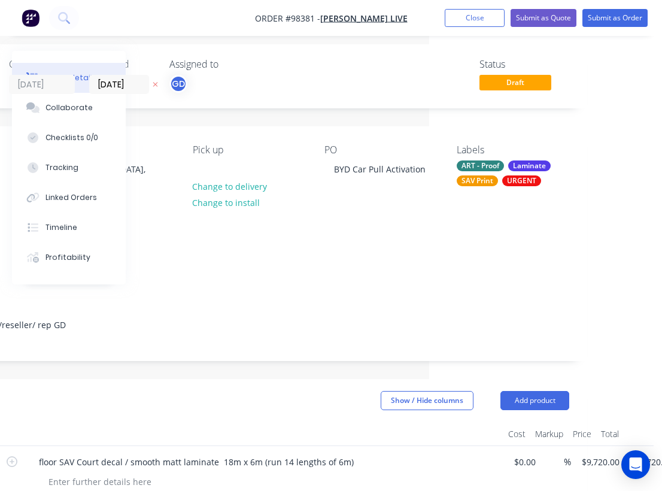
scroll to position [0, 233]
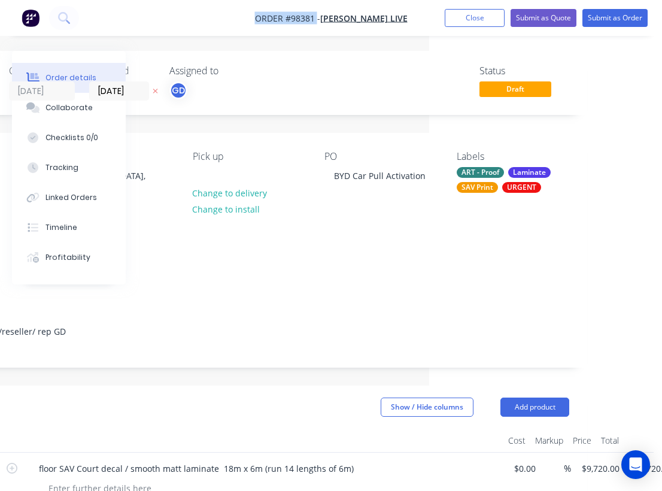
drag, startPoint x: 255, startPoint y: 18, endPoint x: 322, endPoint y: 19, distance: 67.6
click at [322, 19] on nav "Order #98381 - WASSERMAN LIVE Add product Close Submit as Quote Submit as Order" at bounding box center [331, 18] width 662 height 36
copy span "Order #98381"
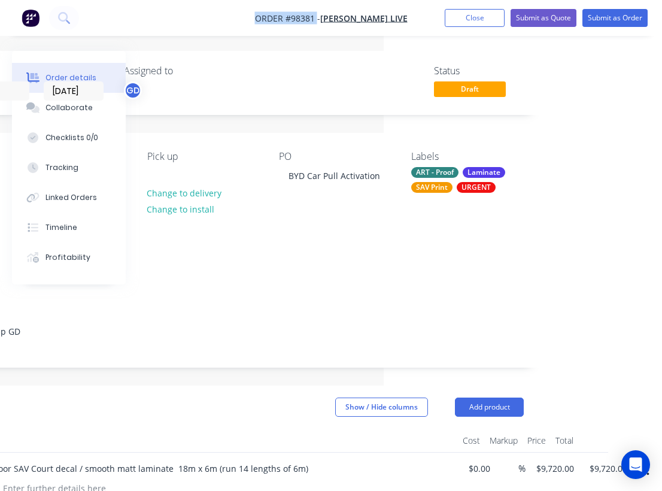
scroll to position [0, 278]
click at [462, 23] on button "Close" at bounding box center [475, 18] width 60 height 18
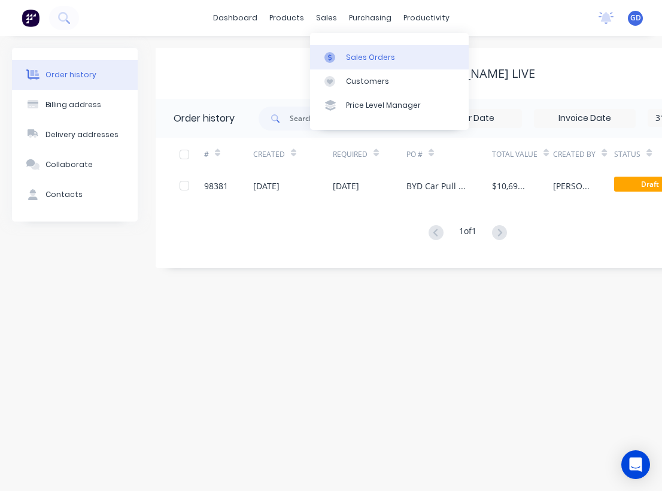
click at [352, 55] on div "Sales Orders" at bounding box center [370, 57] width 49 height 11
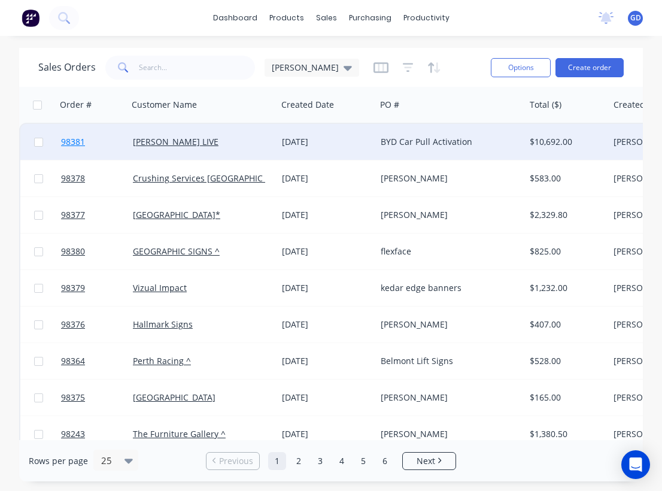
click at [74, 144] on span "98381" at bounding box center [73, 142] width 24 height 12
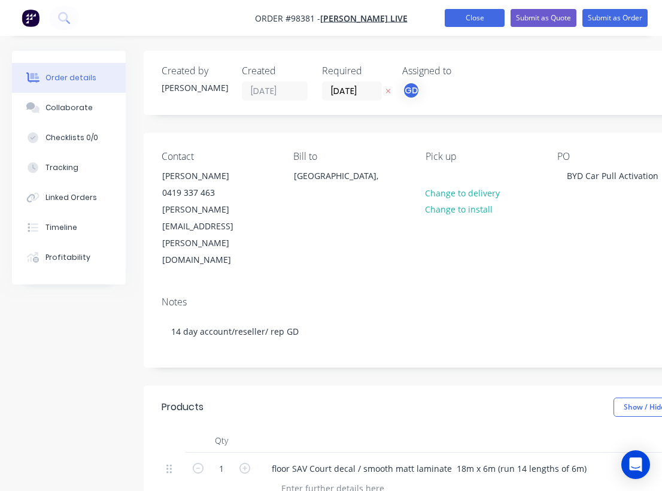
click at [477, 24] on button "Close" at bounding box center [475, 18] width 60 height 18
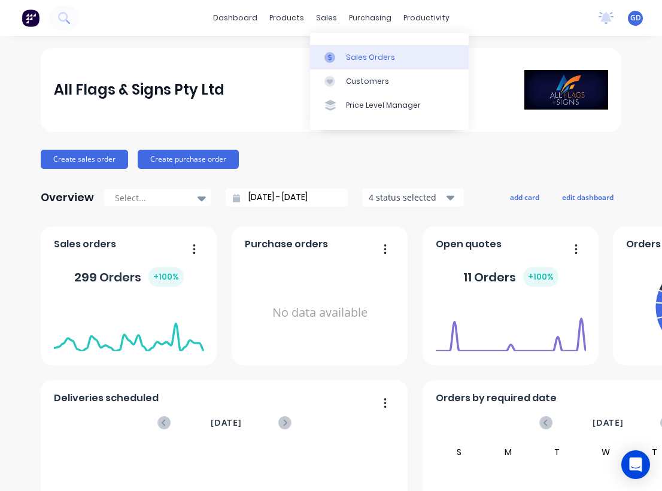
click at [356, 56] on div "Sales Orders" at bounding box center [370, 57] width 49 height 11
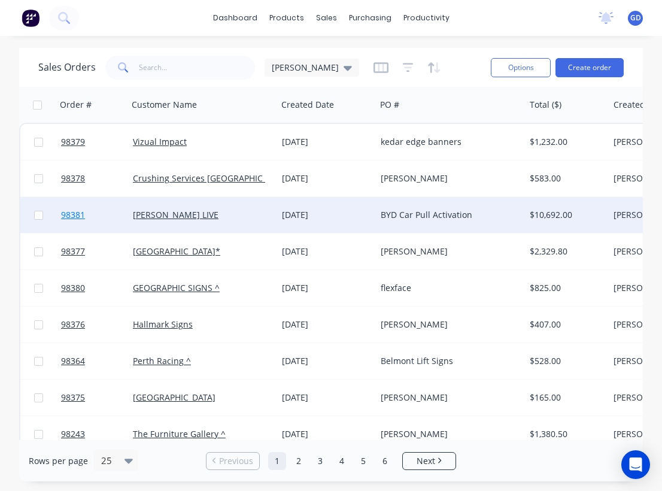
click at [77, 218] on span "98381" at bounding box center [73, 215] width 24 height 12
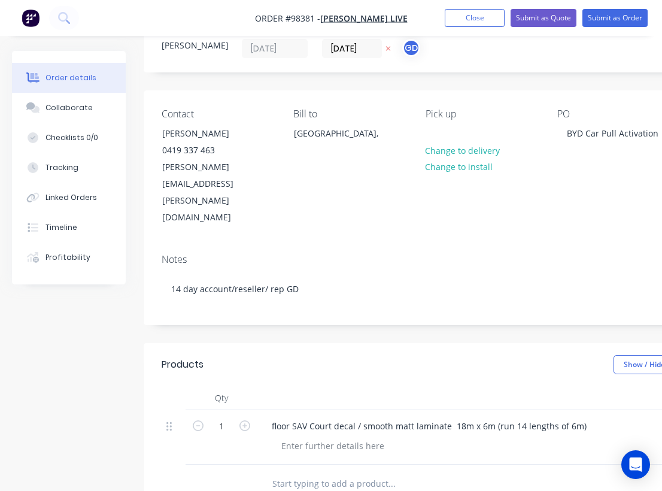
scroll to position [45, 0]
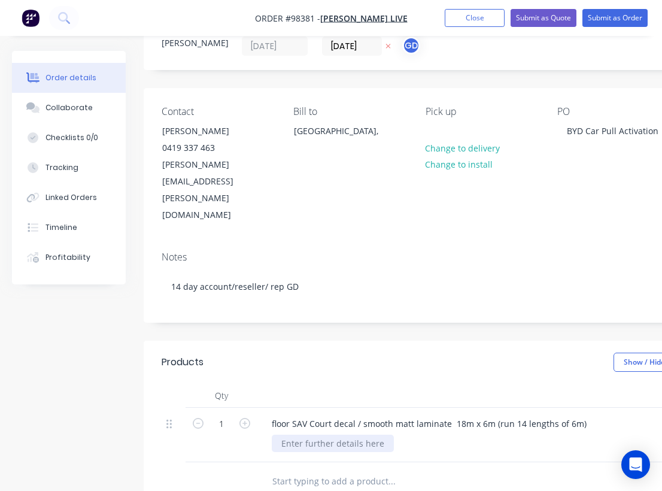
click at [330, 434] on div at bounding box center [333, 442] width 122 height 17
paste div
click at [397, 352] on div "Show / Hide columns Add product" at bounding box center [549, 361] width 504 height 19
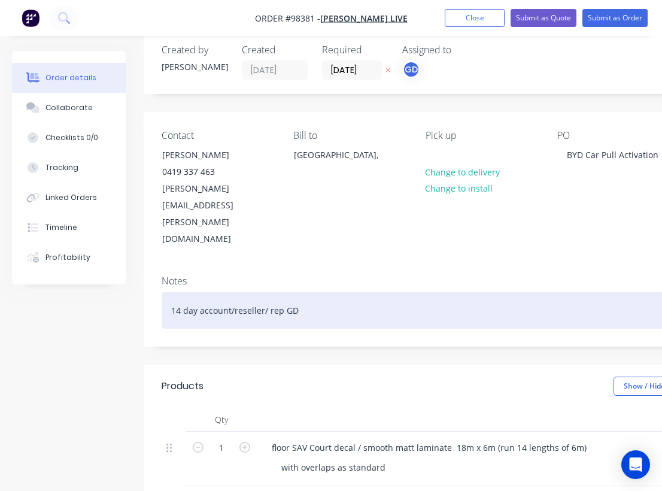
scroll to position [0, 0]
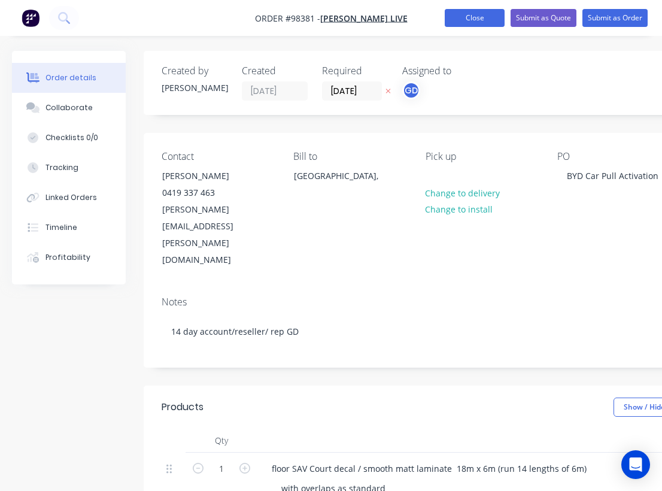
click at [475, 22] on button "Close" at bounding box center [475, 18] width 60 height 18
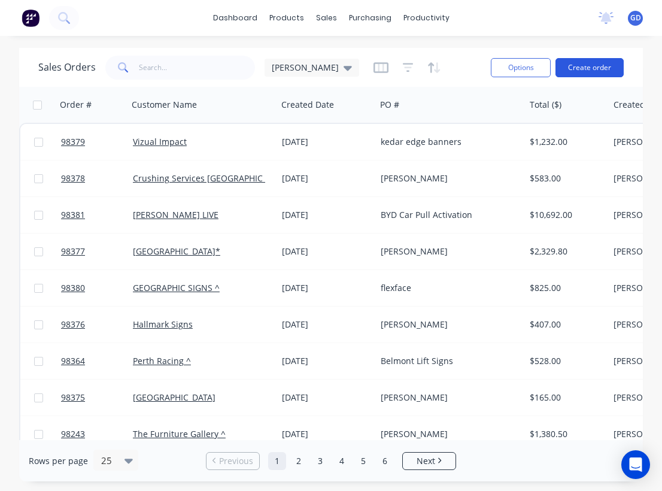
click at [583, 74] on button "Create order" at bounding box center [589, 67] width 68 height 19
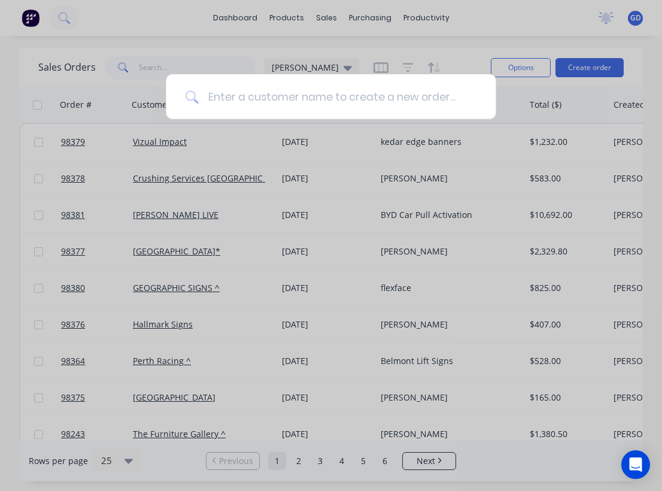
paste input "[PERSON_NAME] Projects"
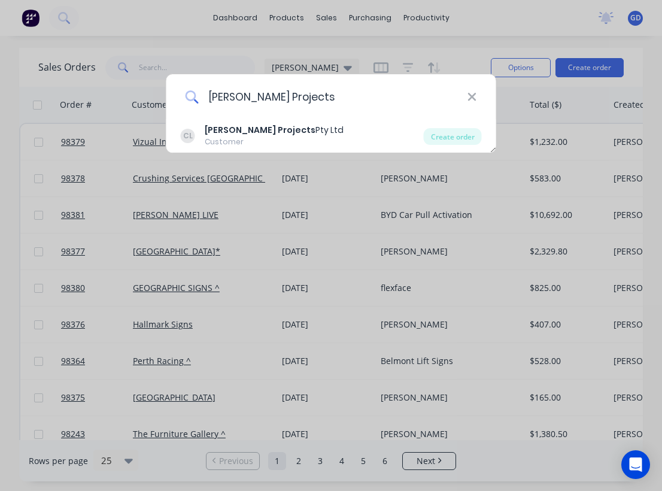
type input "[PERSON_NAME] Projects"
click at [246, 130] on b "[PERSON_NAME] Projects" at bounding box center [260, 130] width 111 height 12
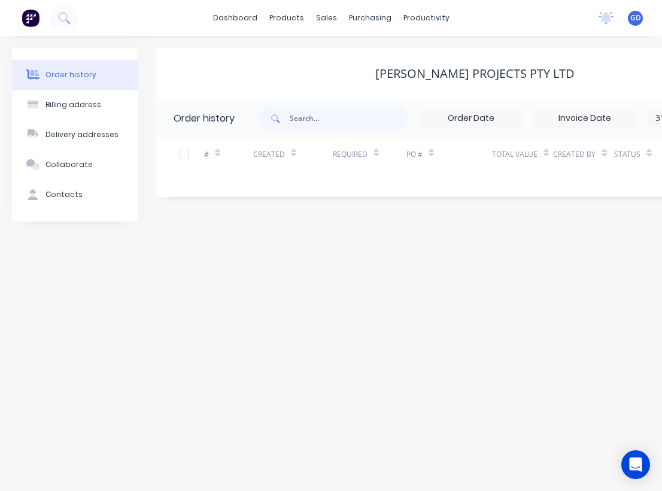
scroll to position [0, 218]
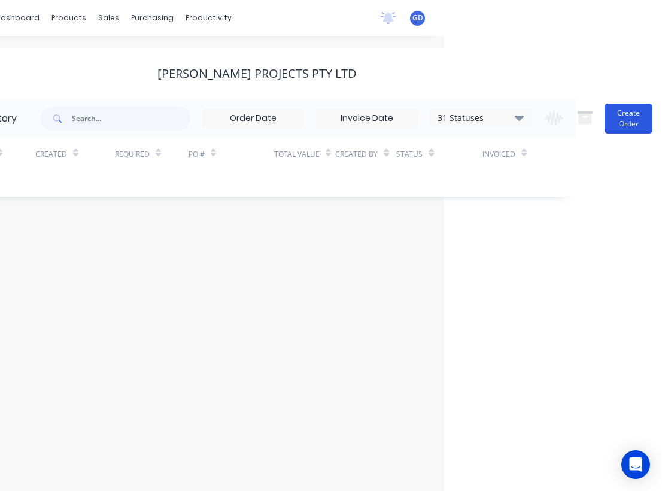
click at [640, 112] on button "Create Order" at bounding box center [628, 118] width 48 height 30
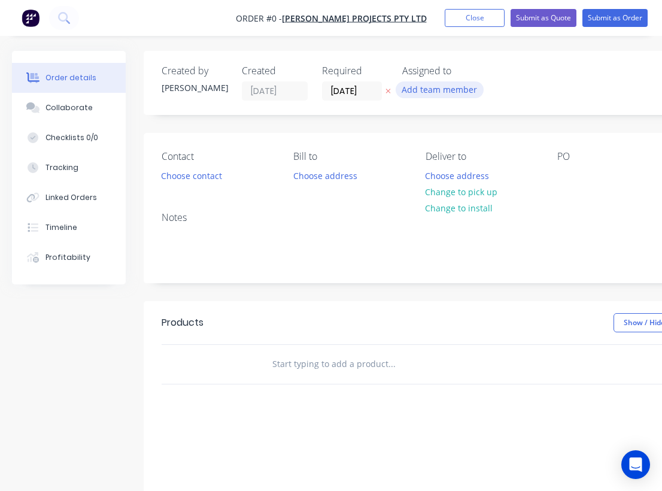
click at [420, 88] on button "Add team member" at bounding box center [439, 89] width 88 height 16
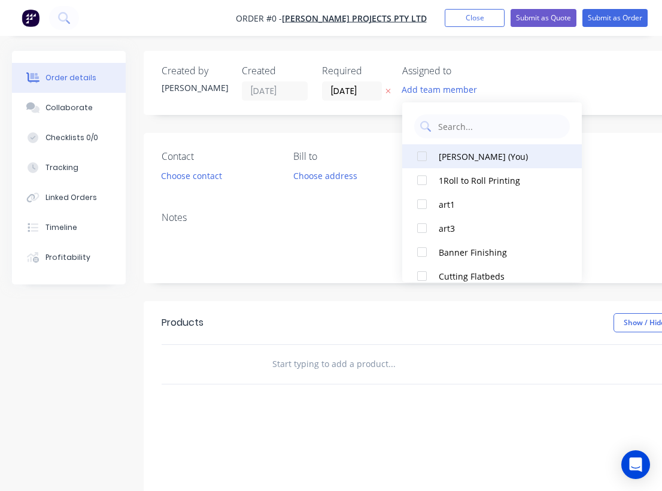
click at [423, 156] on div at bounding box center [422, 156] width 24 height 24
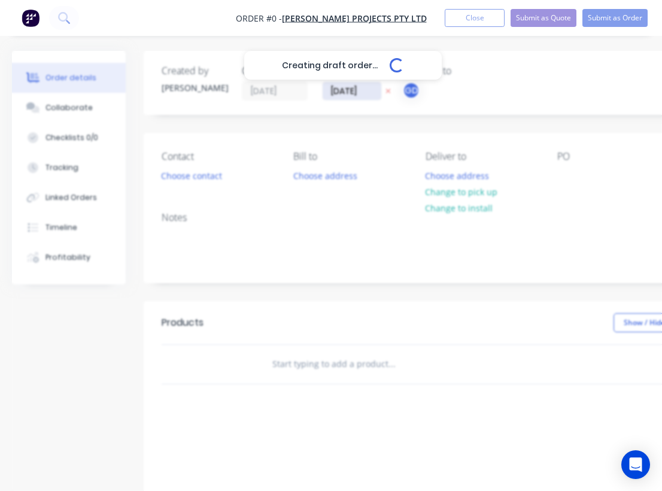
click at [346, 87] on div "Creating draft order... Loading... Order details Collaborate Checklists 0/0 Tra…" at bounding box center [416, 370] width 832 height 638
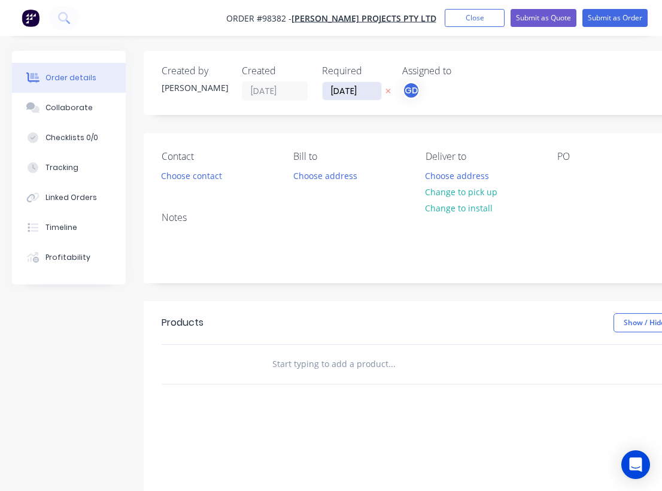
click at [346, 87] on input "[DATE]" at bounding box center [351, 91] width 59 height 18
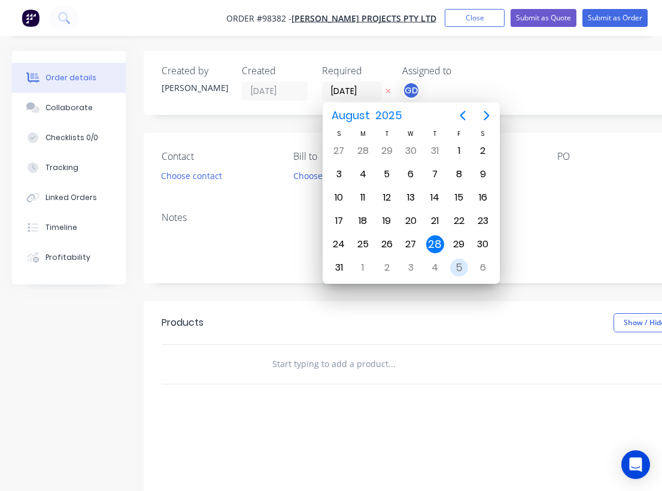
click at [447, 265] on div "5" at bounding box center [459, 267] width 24 height 23
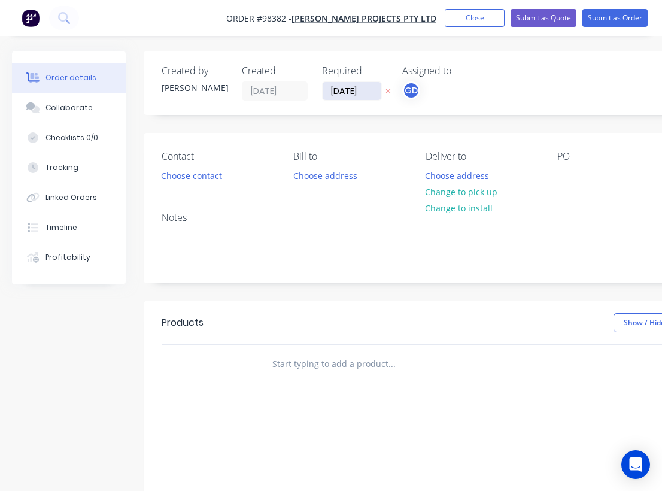
click at [343, 92] on input "[DATE]" at bounding box center [351, 91] width 59 height 18
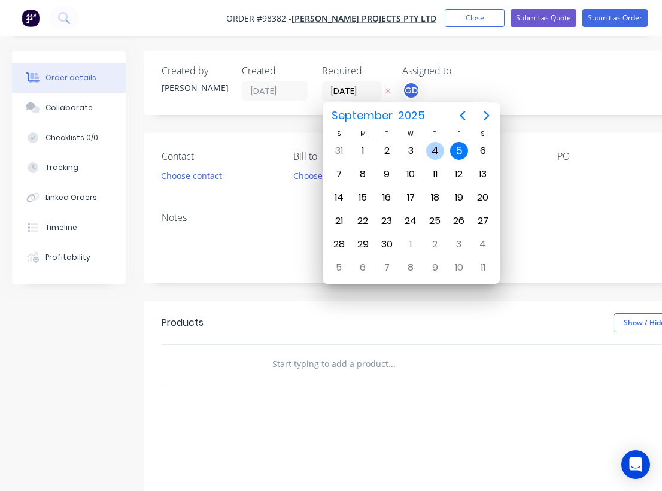
click at [435, 152] on div "4" at bounding box center [435, 151] width 18 height 18
type input "[DATE]"
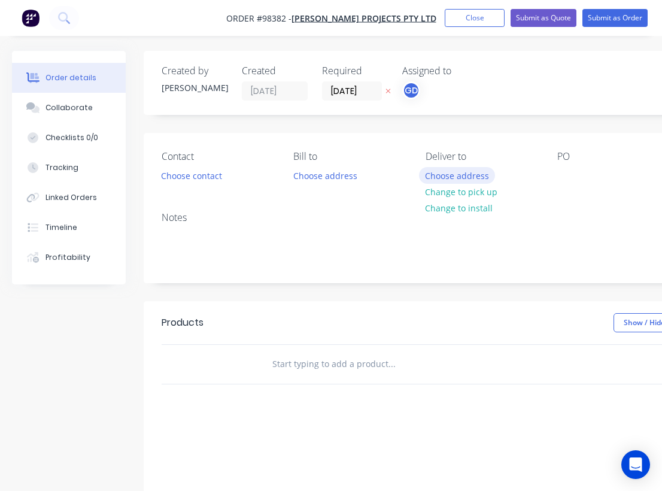
click at [452, 181] on button "Choose address" at bounding box center [457, 175] width 77 height 16
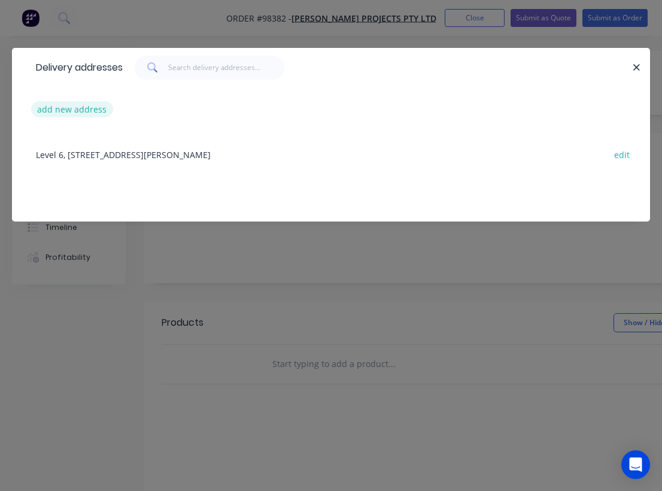
click at [81, 112] on button "add new address" at bounding box center [72, 109] width 82 height 16
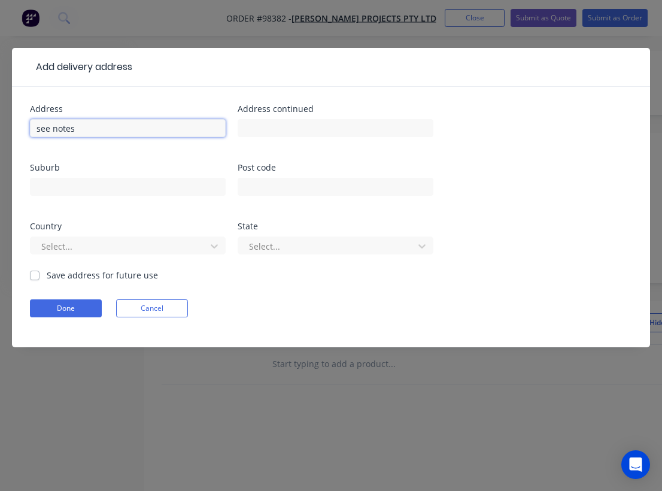
type input "see notes"
click at [47, 272] on label "Save address for future use" at bounding box center [102, 275] width 111 height 13
click at [37, 272] on input "Save address for future use" at bounding box center [35, 274] width 10 height 11
checkbox input "true"
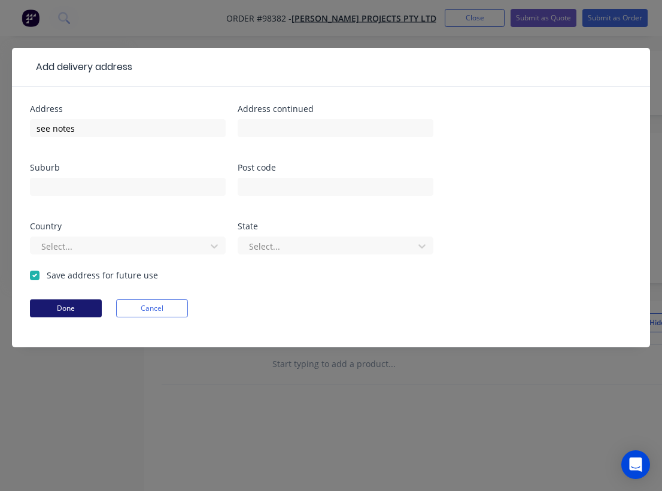
click at [64, 308] on button "Done" at bounding box center [66, 308] width 72 height 18
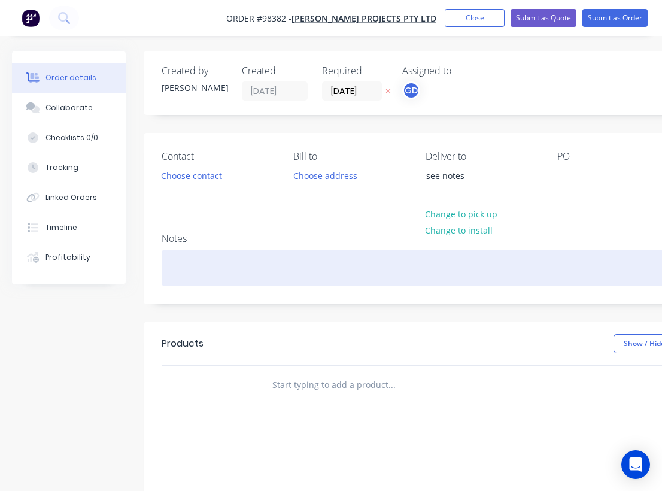
click at [179, 264] on div at bounding box center [482, 267] width 640 height 36
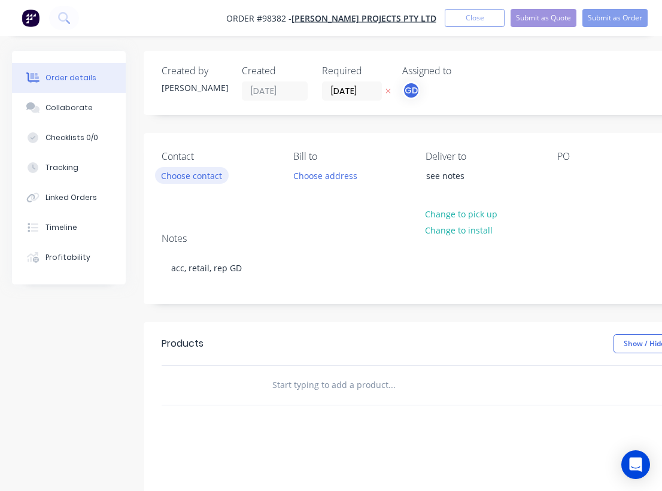
click at [194, 176] on button "Choose contact" at bounding box center [192, 175] width 74 height 16
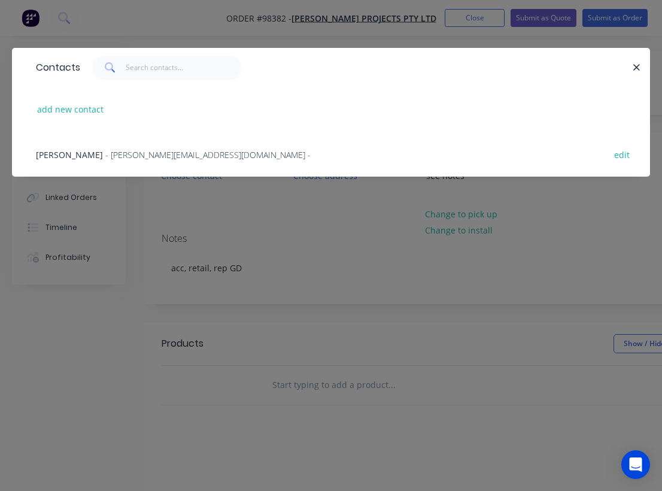
click at [61, 154] on span "[PERSON_NAME]" at bounding box center [69, 154] width 67 height 11
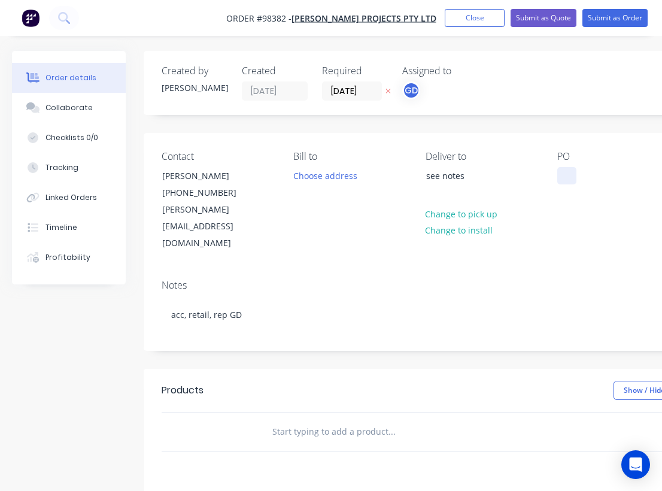
click at [562, 171] on div at bounding box center [566, 175] width 19 height 17
paste div
click at [314, 419] on input "text" at bounding box center [391, 431] width 239 height 24
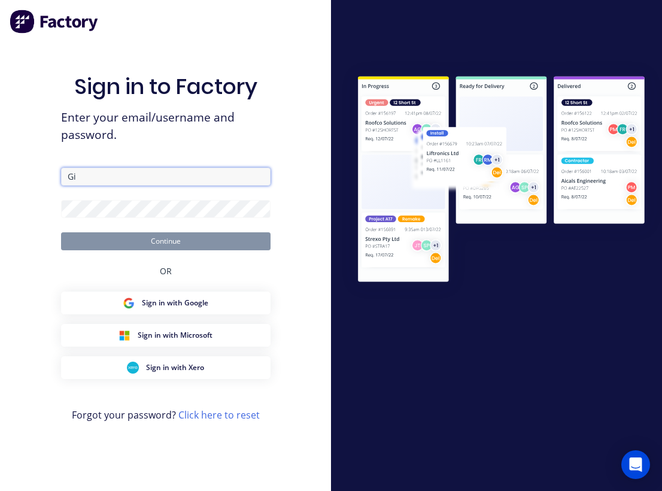
type input "G"
type input "[EMAIL_ADDRESS][DOMAIN_NAME]"
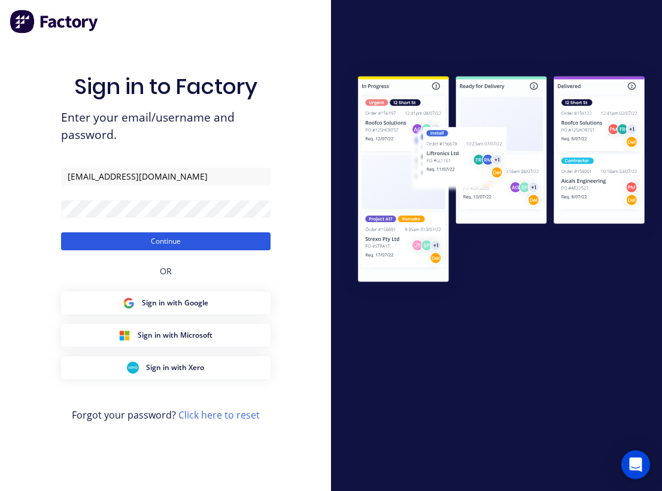
click at [165, 240] on button "Continue" at bounding box center [165, 241] width 209 height 18
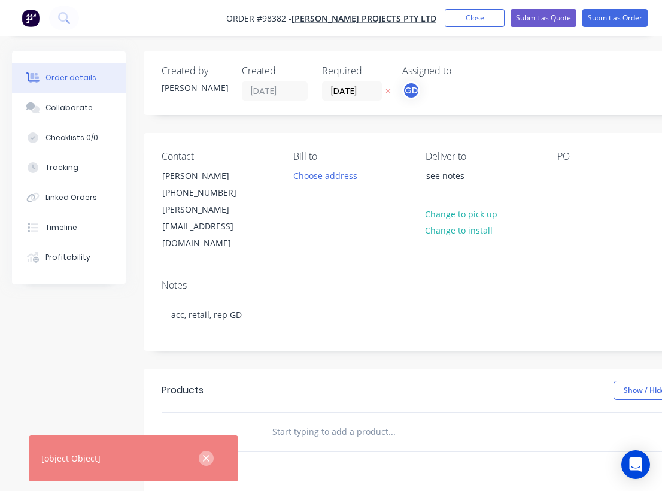
click at [207, 461] on icon "button" at bounding box center [206, 458] width 8 height 11
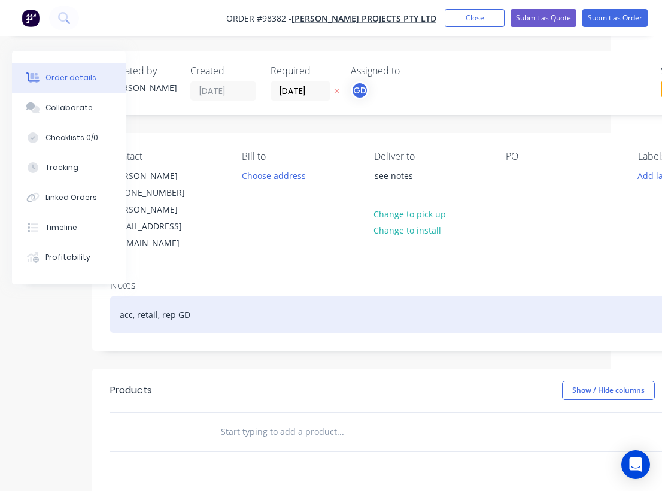
scroll to position [0, 59]
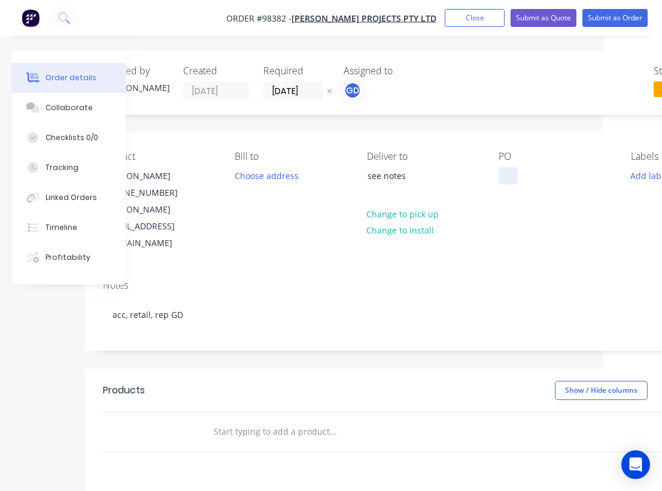
paste div
click at [645, 179] on button "Add labels" at bounding box center [650, 175] width 55 height 16
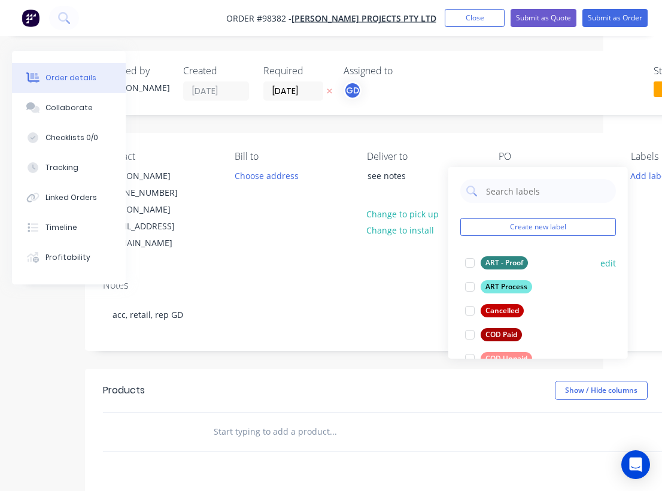
click at [514, 261] on div "ART - Proof" at bounding box center [503, 262] width 47 height 13
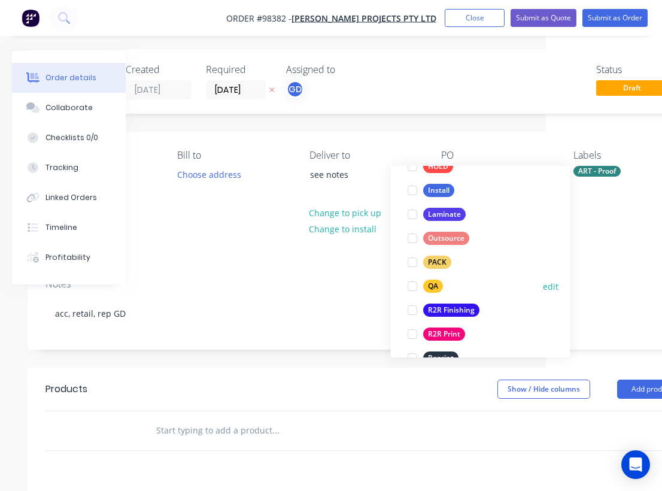
scroll to position [383, 0]
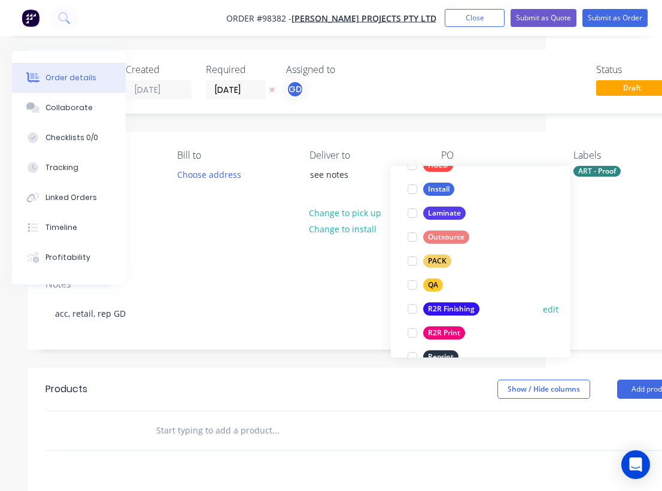
click at [453, 311] on div "R2R Finishing" at bounding box center [451, 308] width 56 height 13
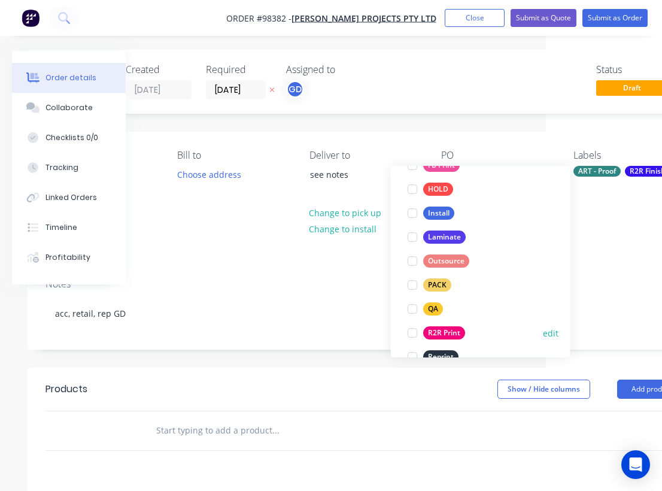
click at [452, 332] on div "R2R Print" at bounding box center [444, 332] width 42 height 13
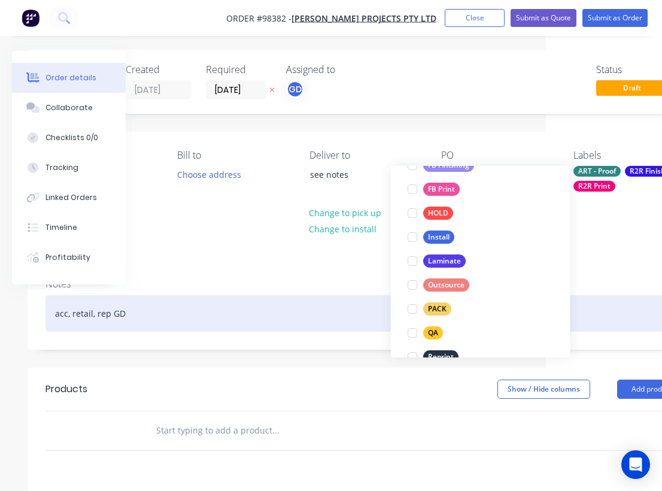
click at [337, 295] on div "acc, retail, rep GD" at bounding box center [365, 313] width 640 height 36
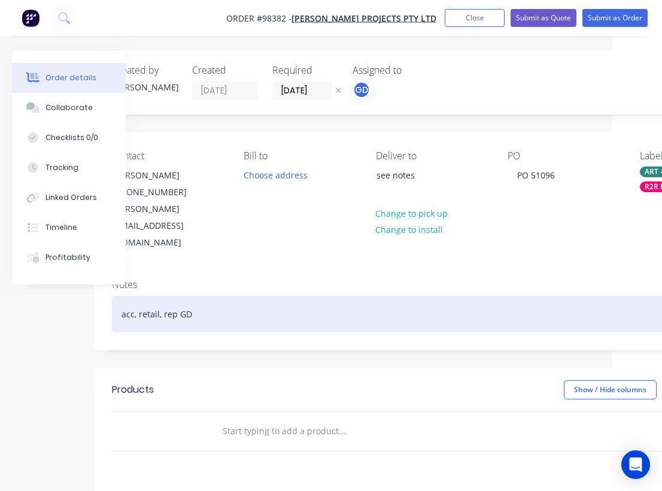
scroll to position [1, 0]
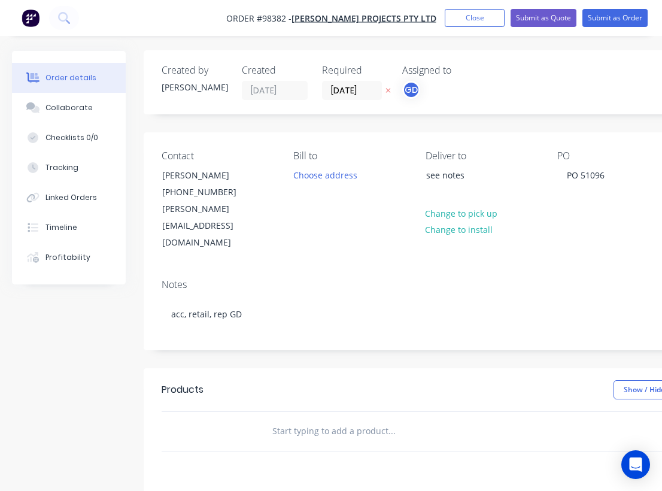
click at [303, 419] on input "text" at bounding box center [391, 431] width 239 height 24
paste input "850x2100mm premium pull up banner Jewel"
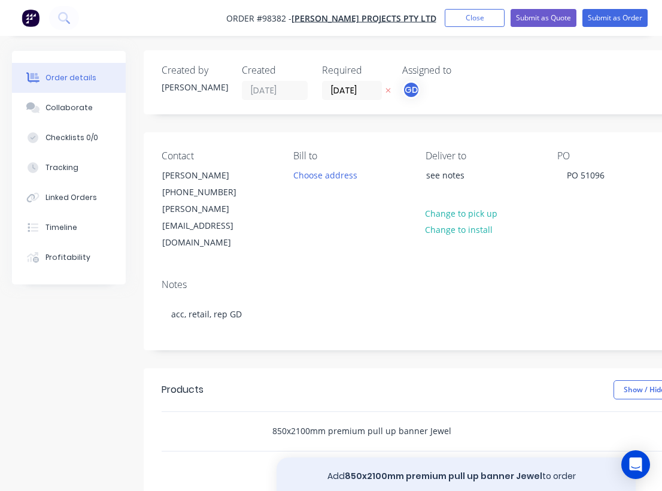
type input "850x2100mm premium pull up banner Jewel"
click at [398, 457] on button "Add 850x2100mm premium pull up banner Jewel to order" at bounding box center [455, 476] width 359 height 38
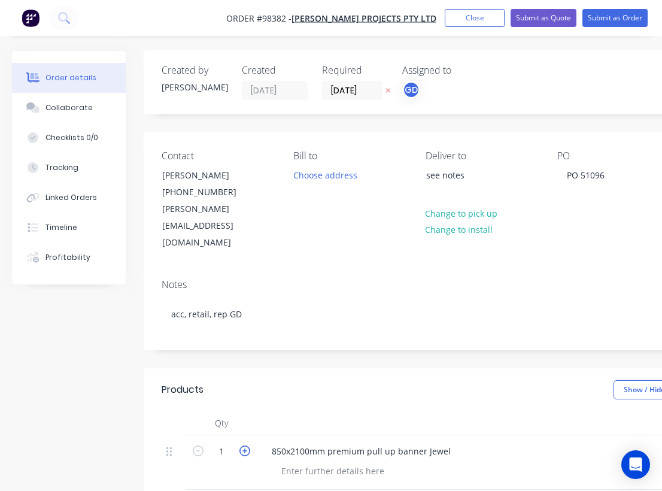
click at [248, 445] on icon "button" at bounding box center [244, 450] width 11 height 11
type input "2"
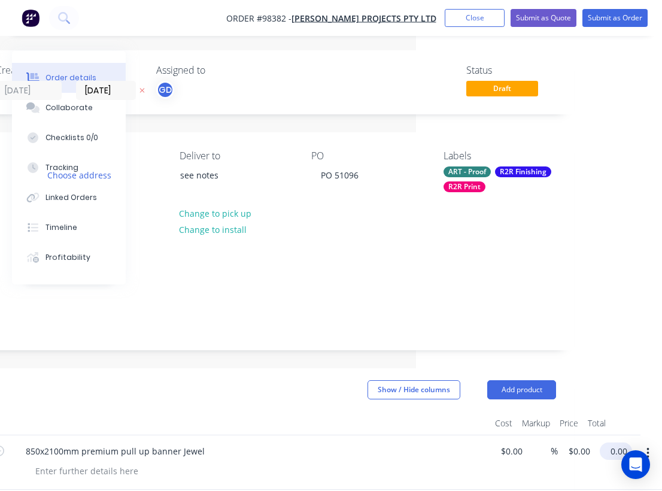
click at [619, 442] on input "0.00" at bounding box center [618, 450] width 28 height 17
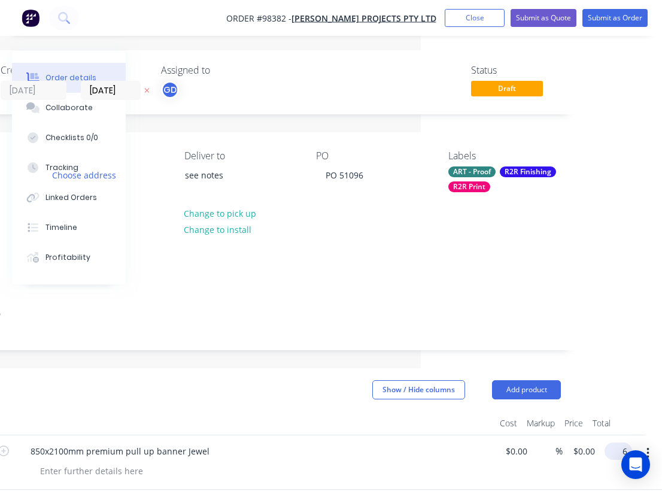
scroll to position [1, 232]
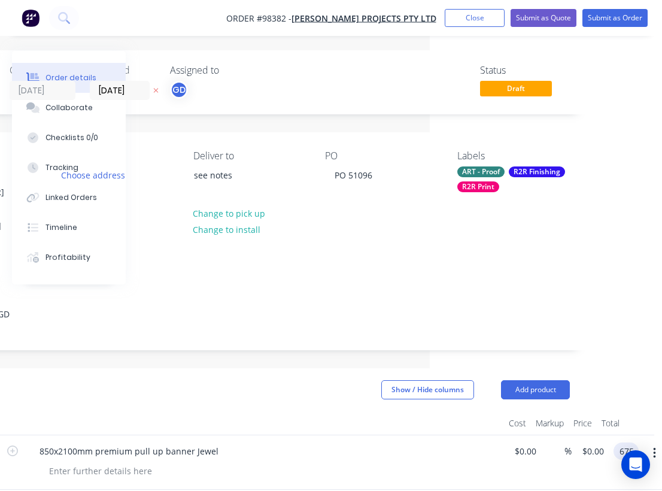
type input "675"
type input "$337.50"
type input "$675.00"
click at [317, 369] on header "Products Show / Hide columns Add product" at bounding box center [249, 389] width 676 height 43
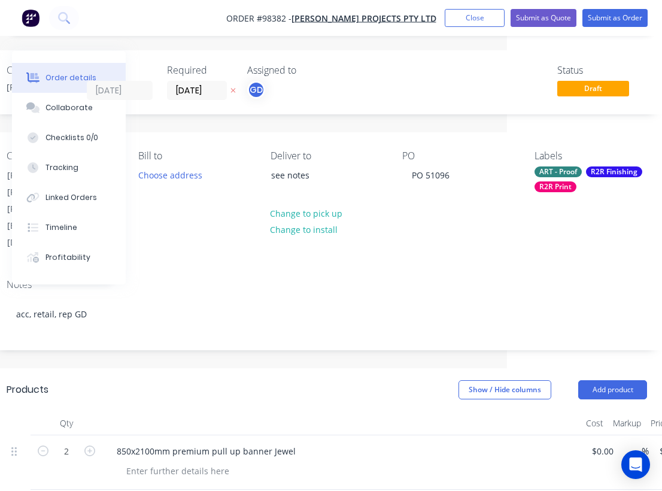
scroll to position [1, 127]
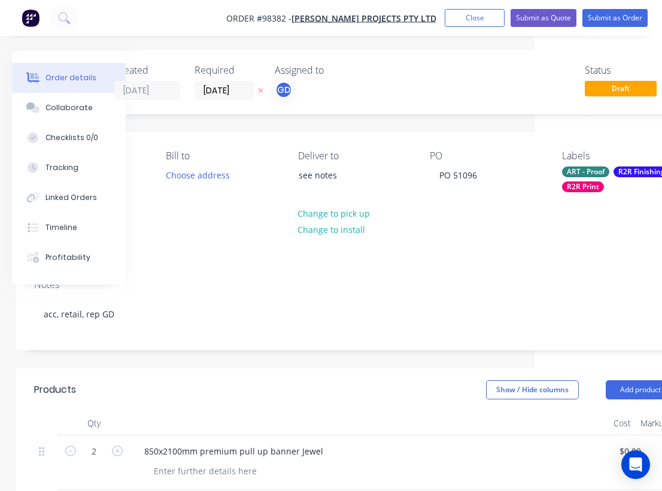
paste input "850x2100mm premium pull up banner Jewel"
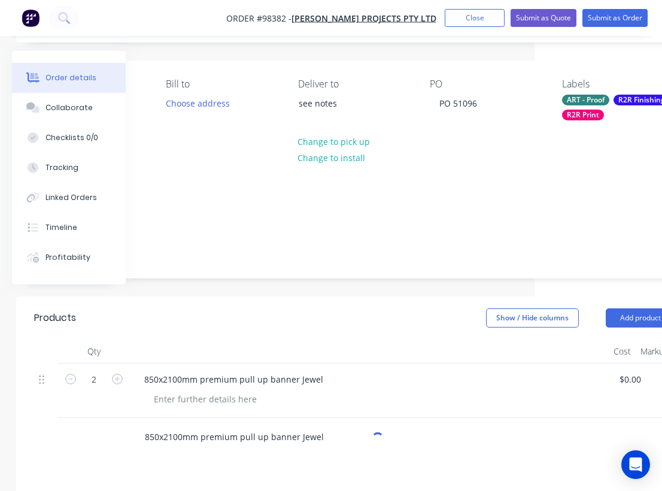
scroll to position [76, 127]
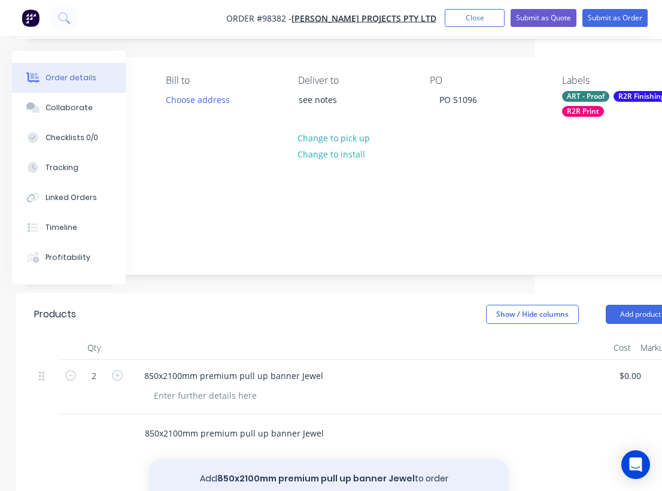
type input "850x2100mm premium pull up banner Jewel"
click at [312, 459] on button "Add 850x2100mm premium pull up banner Jewel to order" at bounding box center [328, 478] width 359 height 38
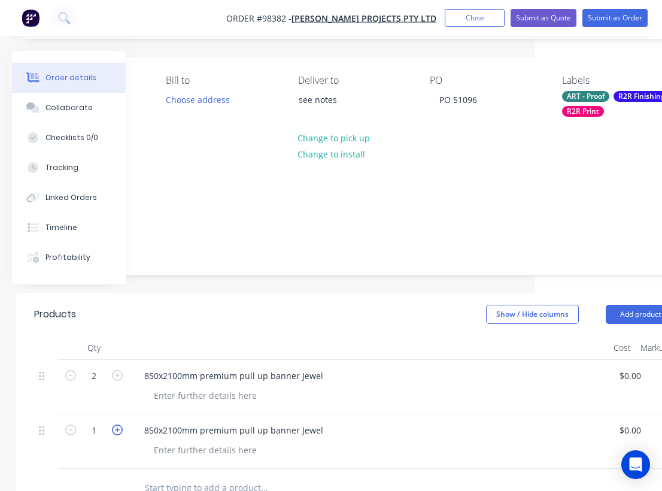
click at [118, 424] on icon "button" at bounding box center [117, 429] width 11 height 11
type input "2"
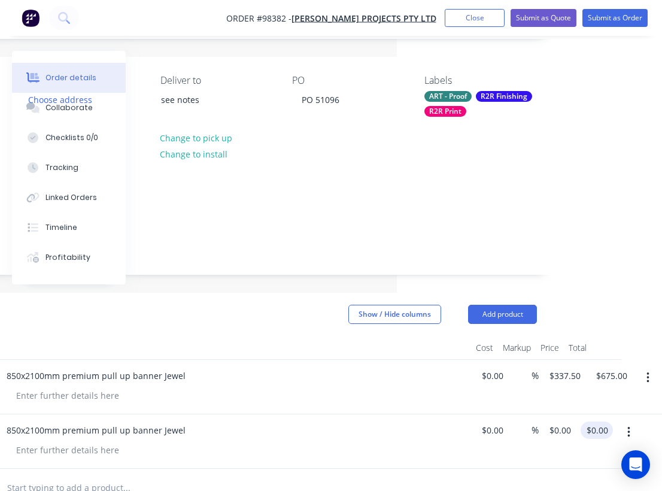
scroll to position [76, 265]
click at [597, 421] on input "0.00" at bounding box center [596, 429] width 23 height 17
type input "675"
type input "$337.50"
type input "$675.00"
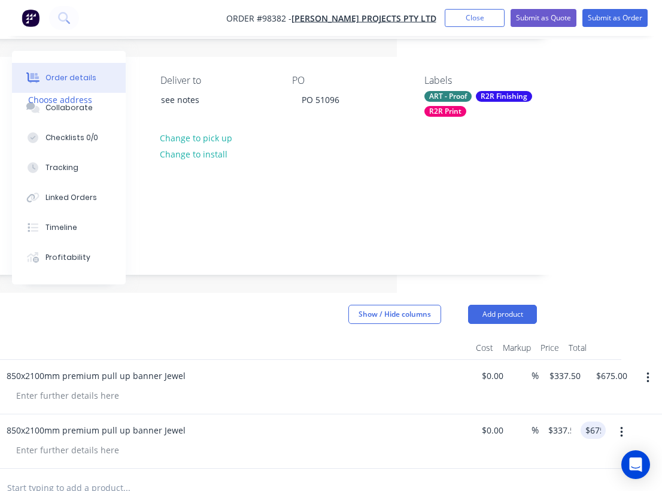
click at [358, 386] on div at bounding box center [236, 394] width 459 height 17
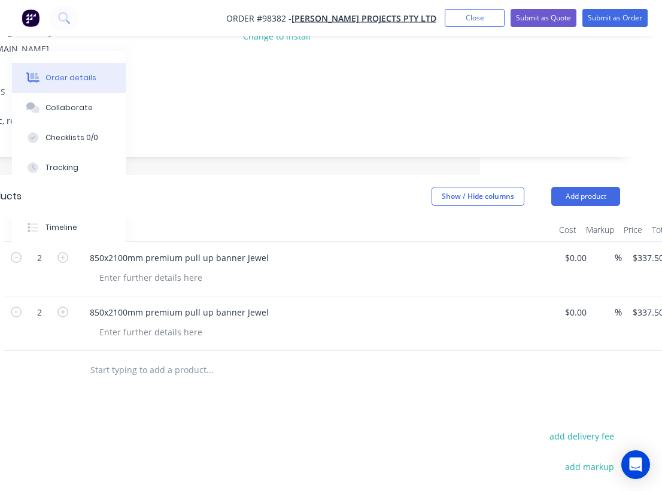
scroll to position [196, 178]
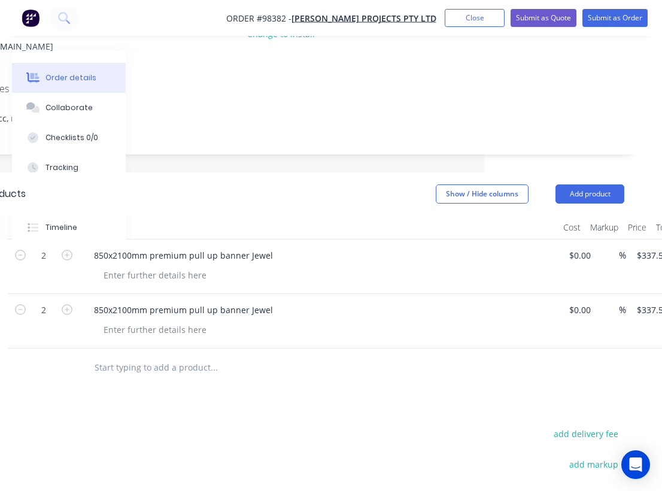
click at [190, 355] on input "text" at bounding box center [213, 367] width 239 height 24
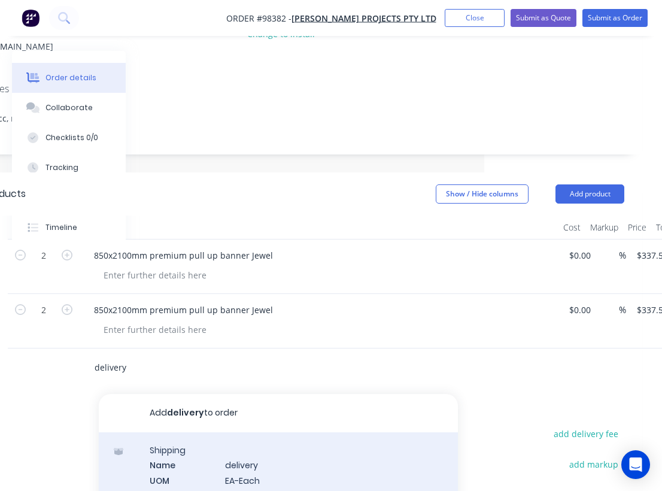
type input "delivery"
click at [235, 432] on div "Shipping Name delivery UOM EA-Each Default Price Quantity Calculation PPQ-Item …" at bounding box center [278, 492] width 359 height 121
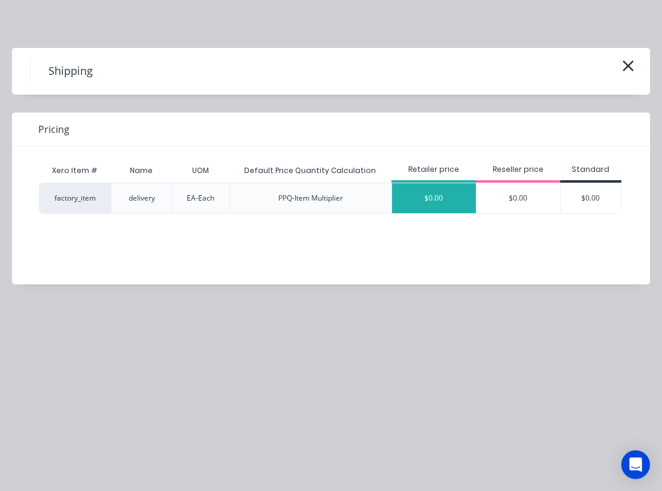
click at [438, 195] on div "$0.00" at bounding box center [434, 198] width 84 height 30
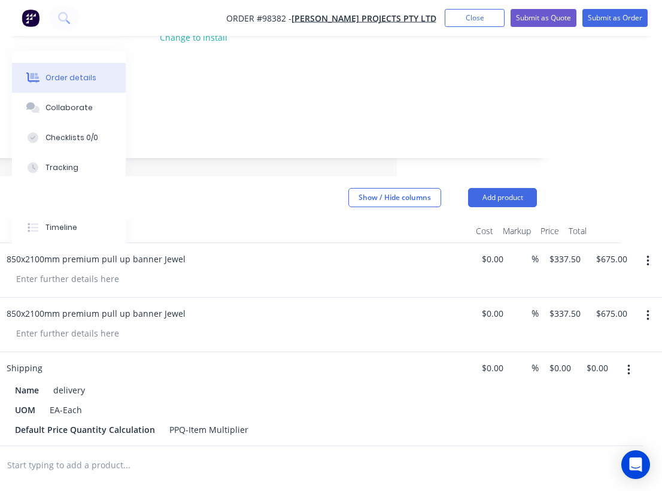
scroll to position [193, 265]
click at [246, 421] on div "PPQ-Item Multiplier" at bounding box center [209, 429] width 89 height 17
click at [372, 401] on div "UOM EA-Each" at bounding box center [229, 409] width 438 height 17
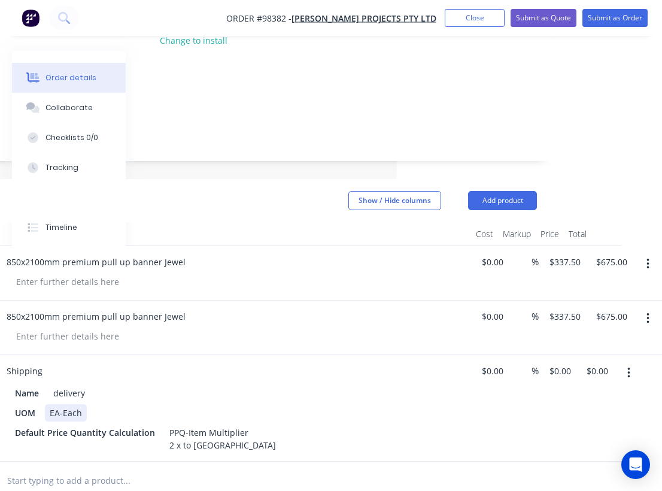
scroll to position [190, 265]
click at [600, 362] on input "0.00" at bounding box center [596, 370] width 23 height 17
type input "75"
type input "$75.00"
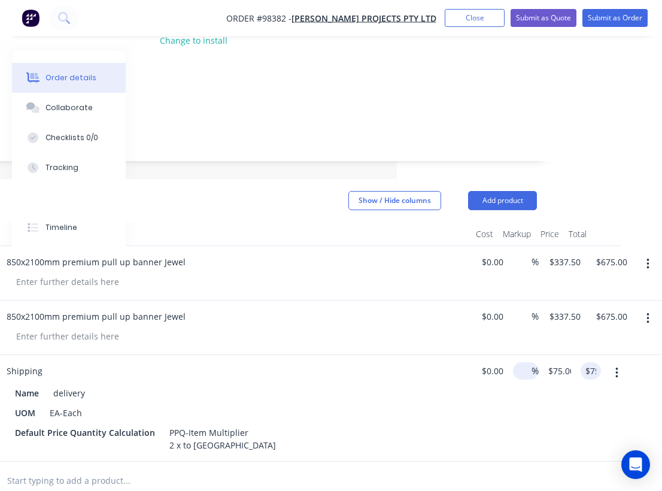
click at [514, 362] on div "%" at bounding box center [526, 370] width 26 height 17
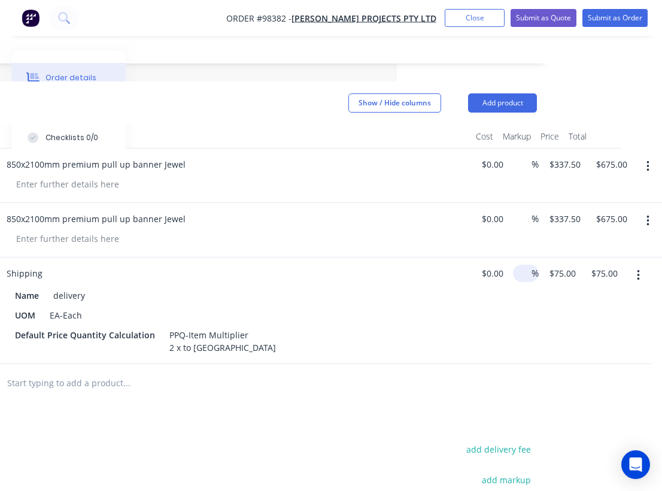
scroll to position [293, 265]
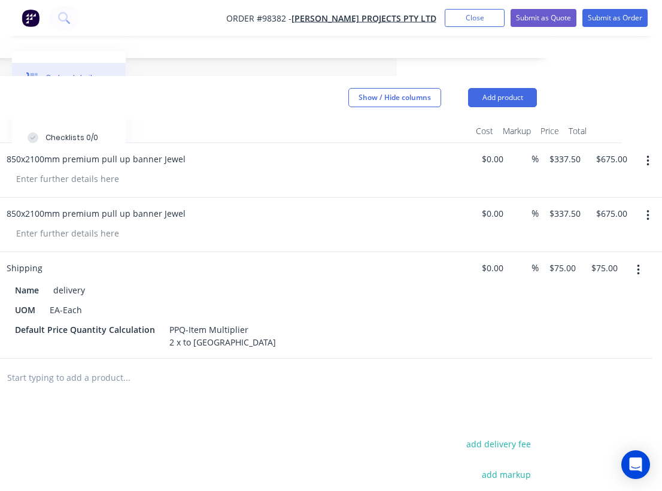
type input "$0.00"
click at [79, 366] on input "text" at bounding box center [126, 378] width 239 height 24
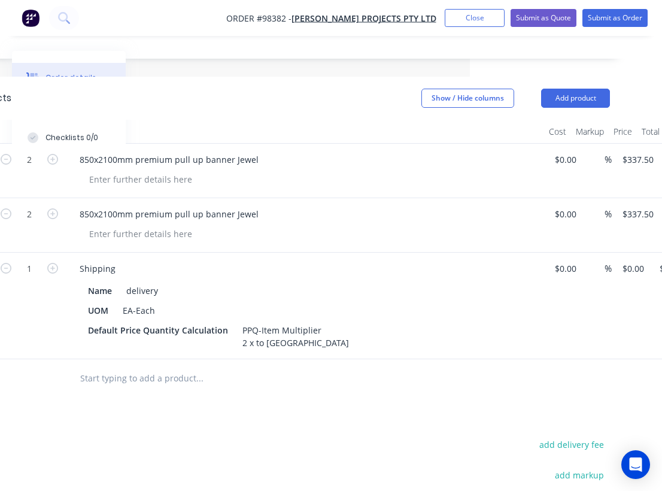
scroll to position [291, 191]
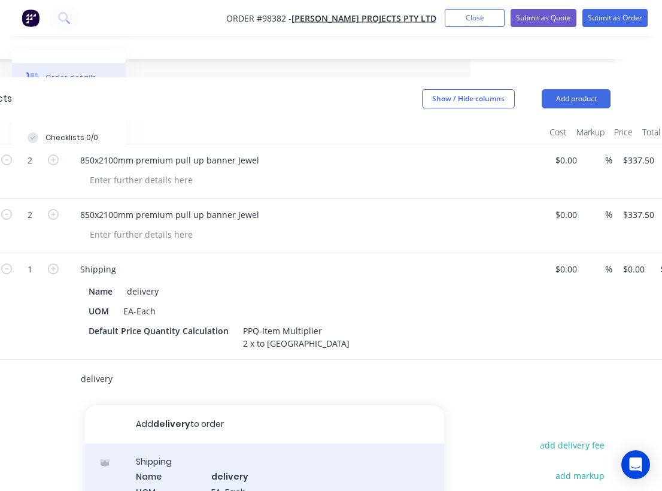
type input "delivery"
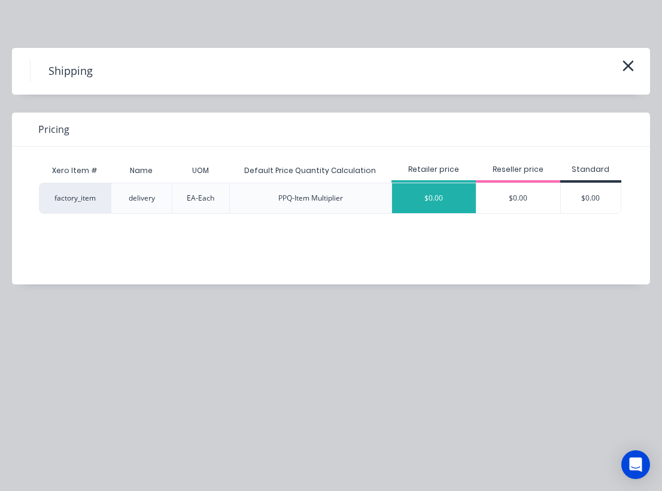
click at [430, 193] on div "$0.00" at bounding box center [434, 198] width 84 height 30
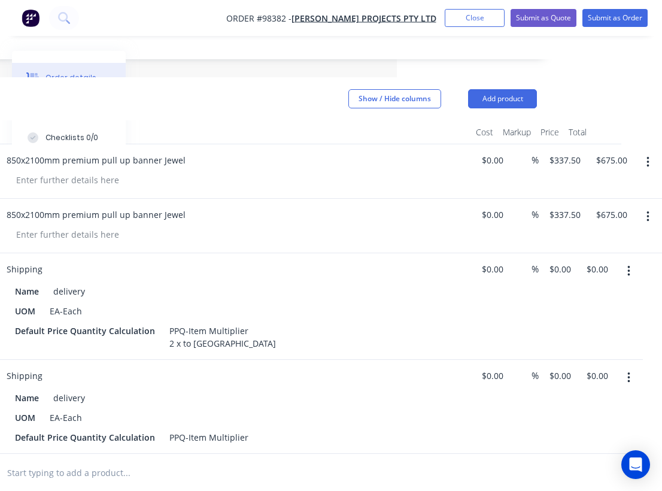
scroll to position [291, 265]
click at [248, 428] on div "PPQ-Item Multiplier" at bounding box center [209, 436] width 89 height 17
click at [320, 389] on div "Name delivery" at bounding box center [229, 397] width 438 height 17
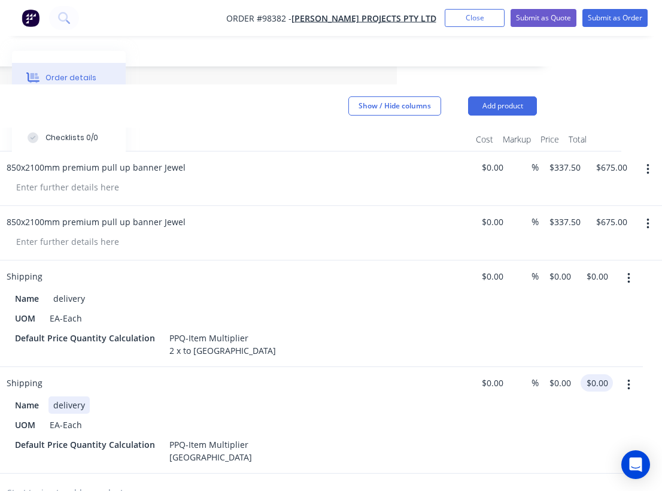
scroll to position [284, 265]
click at [597, 374] on input "0.00" at bounding box center [599, 382] width 28 height 17
type input "$55.00"
click at [372, 436] on div "Default Price Quantity Calculation PPQ-Item Multiplier [GEOGRAPHIC_DATA]" at bounding box center [229, 451] width 438 height 30
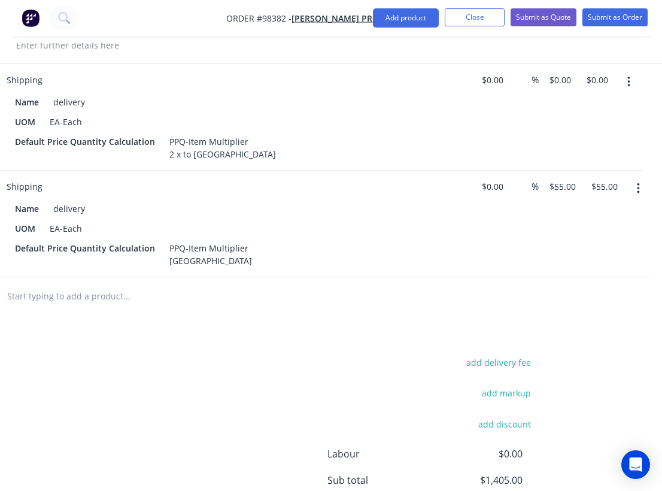
scroll to position [480, 265]
click at [410, 19] on button "Add product" at bounding box center [406, 17] width 66 height 19
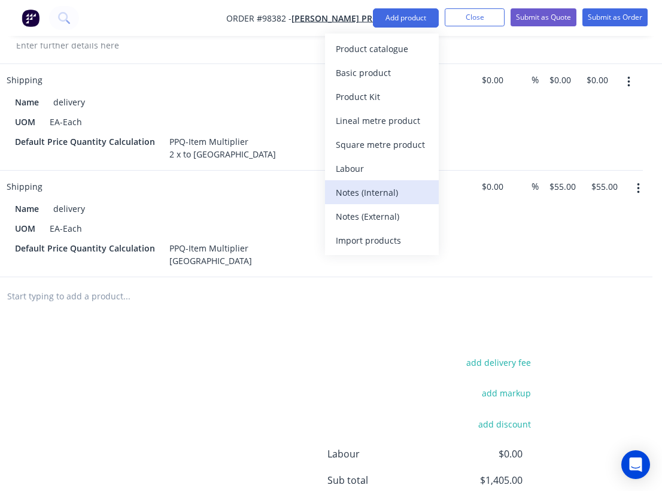
click at [379, 199] on div "Notes (Internal)" at bounding box center [382, 192] width 92 height 17
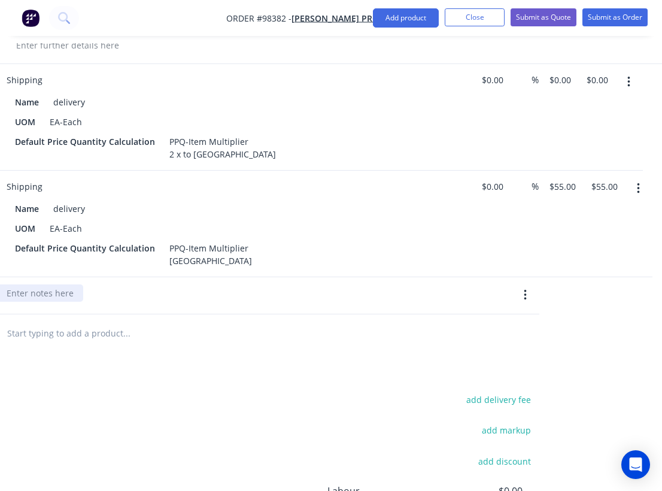
paste div
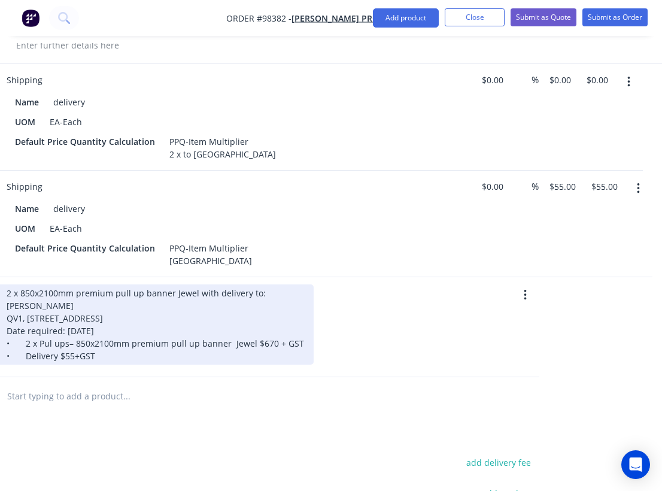
scroll to position [482, 234]
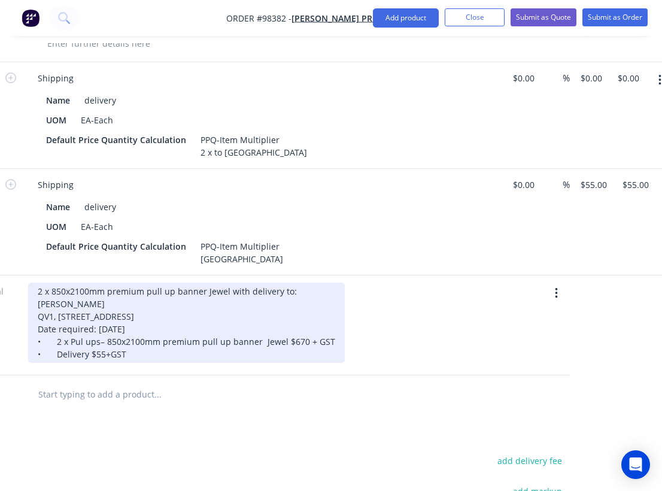
click at [96, 306] on div "2 x 850x2100mm premium pull up banner Jewel with delivery to: [PERSON_NAME] QV1…" at bounding box center [186, 322] width 316 height 80
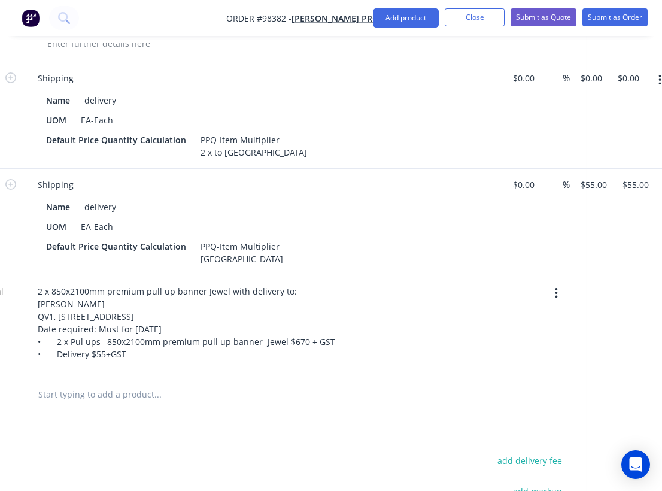
click at [62, 382] on input "text" at bounding box center [157, 394] width 239 height 24
click at [392, 8] on nav "Order #98382 - [PERSON_NAME] Projects Pty Ltd Add product Close Submit as Quote…" at bounding box center [331, 18] width 662 height 36
click at [403, 26] on button "Add product" at bounding box center [406, 17] width 66 height 19
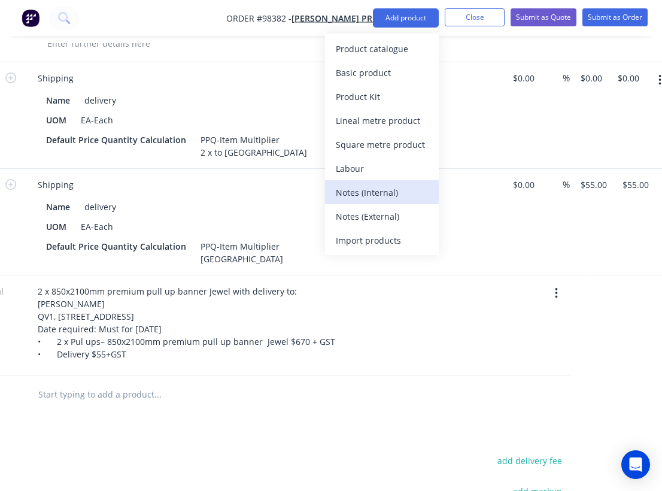
click at [380, 193] on div "Notes (Internal)" at bounding box center [382, 192] width 92 height 17
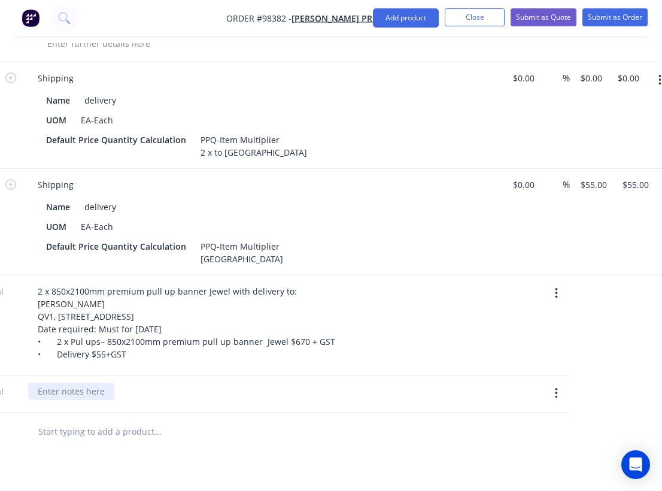
paste div
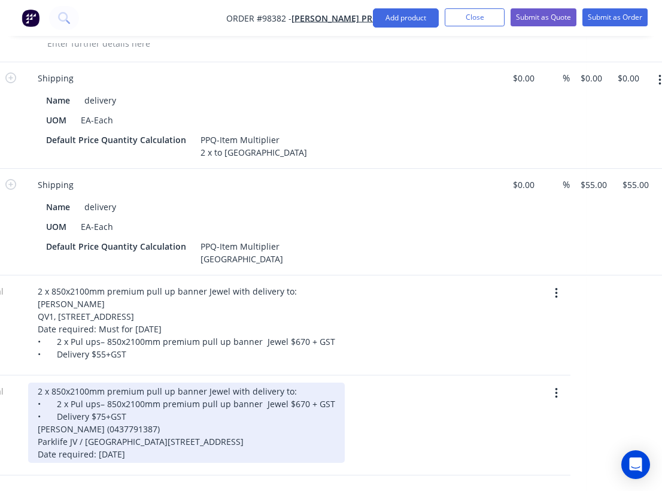
click at [224, 428] on div "2 x 850x2100mm premium pull up banner Jewel with delivery to: • 2 x Pul ups– 85…" at bounding box center [186, 422] width 316 height 80
click at [97, 457] on div "2 x 850x2100mm premium pull up banner Jewel with delivery to: • 2 x Pul ups– 85…" at bounding box center [186, 422] width 316 height 80
click at [105, 434] on div "2 x 850x2100mm premium pull up banner Jewel with delivery to: • 2 x Pul ups– 85…" at bounding box center [186, 422] width 316 height 80
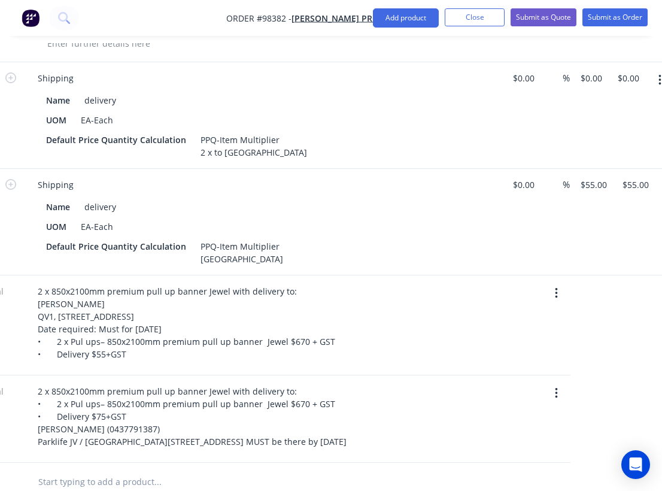
click at [376, 389] on div "2 x 850x2100mm premium pull up banner Jewel with delivery to: • 2 x Pul ups– 85…" at bounding box center [262, 416] width 469 height 68
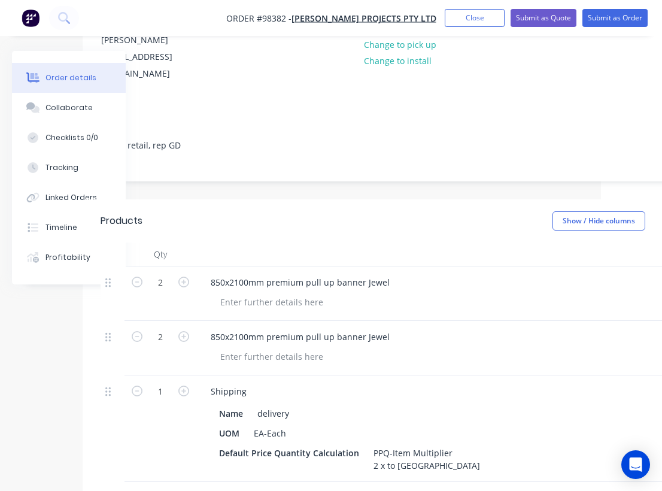
scroll to position [189, 61]
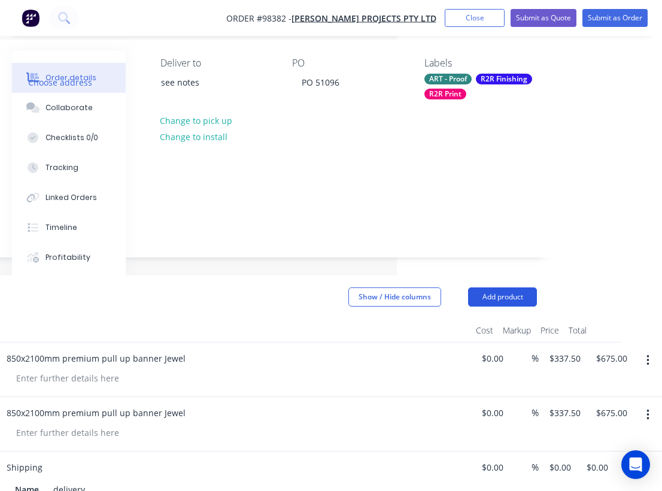
click at [511, 287] on button "Add product" at bounding box center [502, 296] width 69 height 19
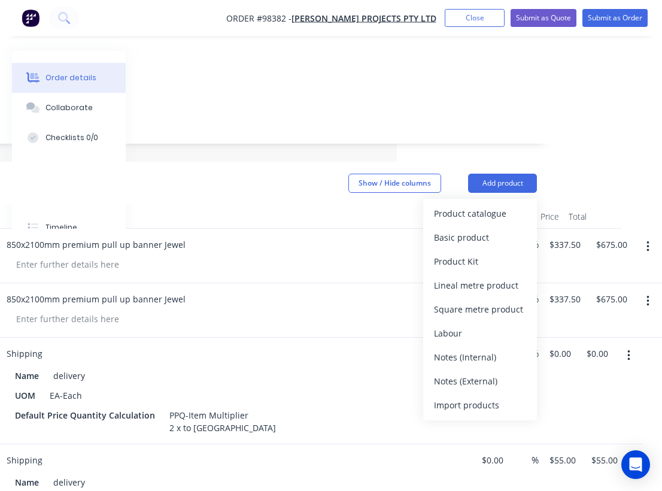
scroll to position [235, 265]
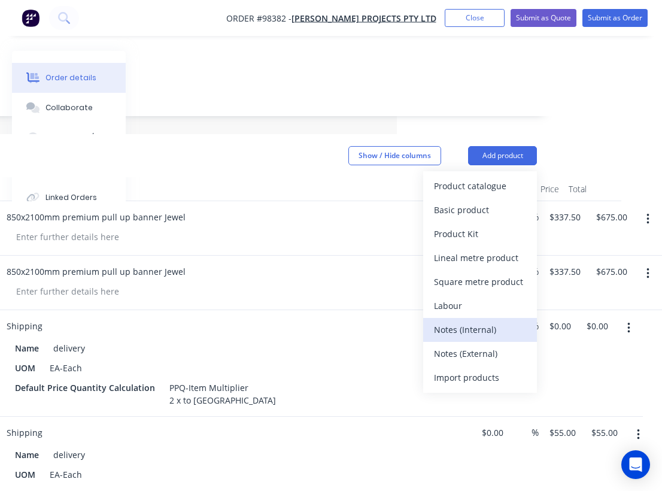
click at [459, 321] on div "Notes (Internal)" at bounding box center [480, 329] width 92 height 17
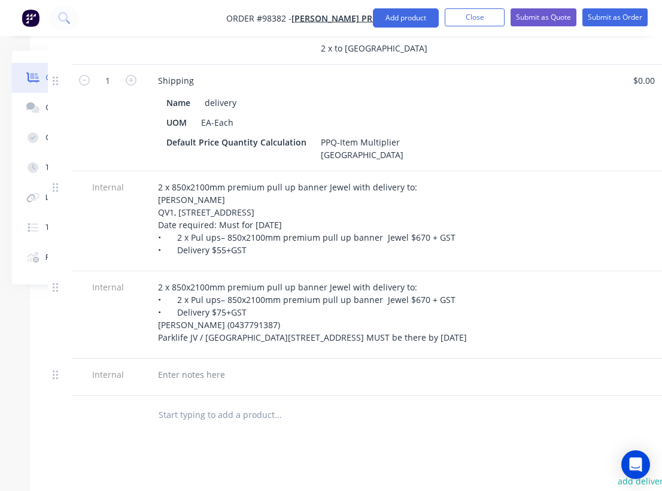
scroll to position [605, 114]
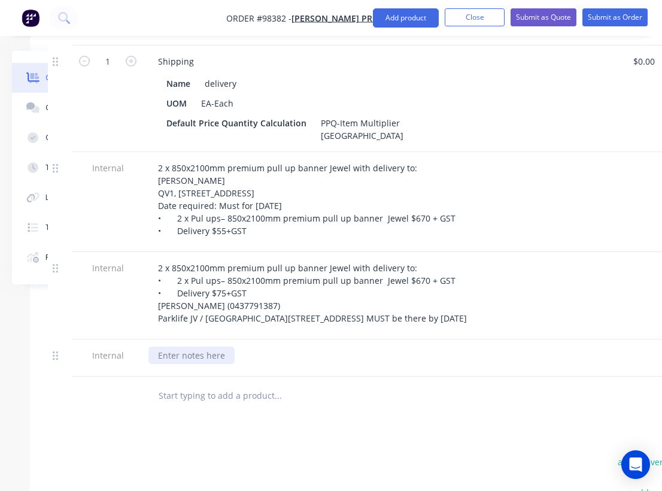
click at [187, 349] on div at bounding box center [191, 354] width 86 height 17
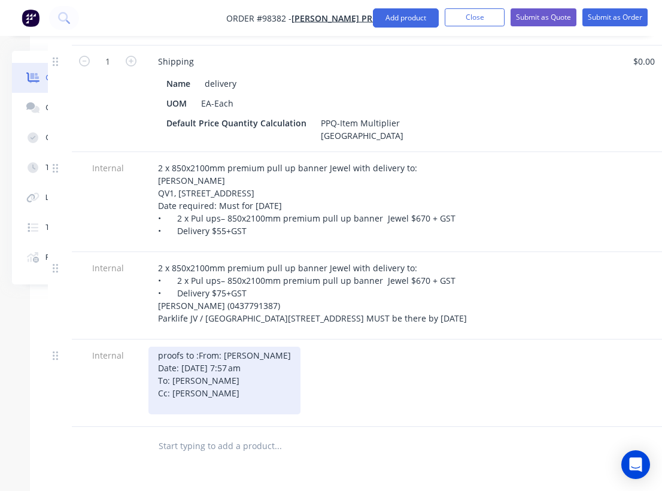
drag, startPoint x: 320, startPoint y: 372, endPoint x: 149, endPoint y: 369, distance: 171.1
click at [149, 369] on div "proofs to : From: [PERSON_NAME] Date: [DATE] 7:57 am To: [PERSON_NAME]: [PERSON…" at bounding box center [224, 380] width 152 height 68
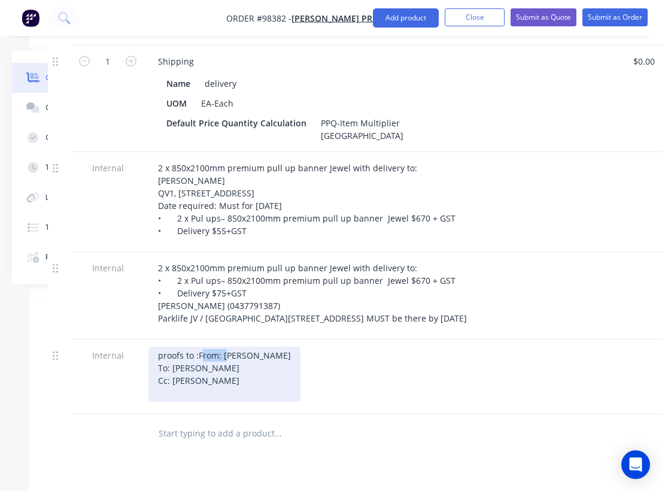
drag, startPoint x: 184, startPoint y: 360, endPoint x: 144, endPoint y: 360, distance: 40.7
click at [144, 360] on div "proofs to : From: [PERSON_NAME] To: [PERSON_NAME]: [PERSON_NAME]" at bounding box center [383, 376] width 479 height 75
drag, startPoint x: 224, startPoint y: 386, endPoint x: 150, endPoint y: 385, distance: 74.2
click at [150, 385] on div "proofs to : [PERSON_NAME] To: [PERSON_NAME]: [PERSON_NAME]" at bounding box center [211, 373] width 127 height 55
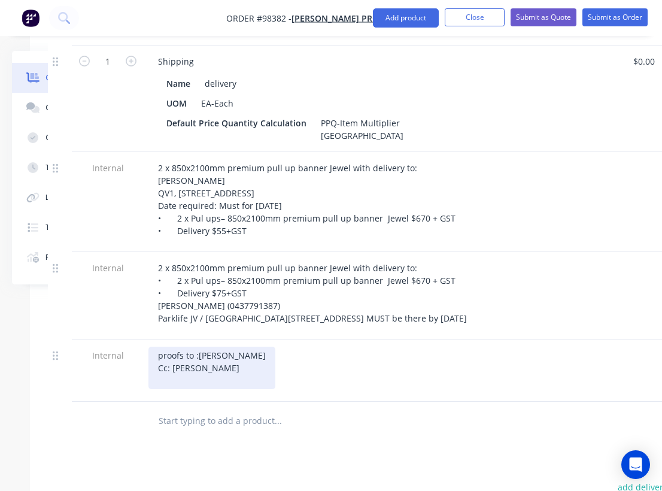
click at [172, 370] on ginod\@allflags\ "Cc: [PERSON_NAME]" at bounding box center [212, 367] width 108 height 13
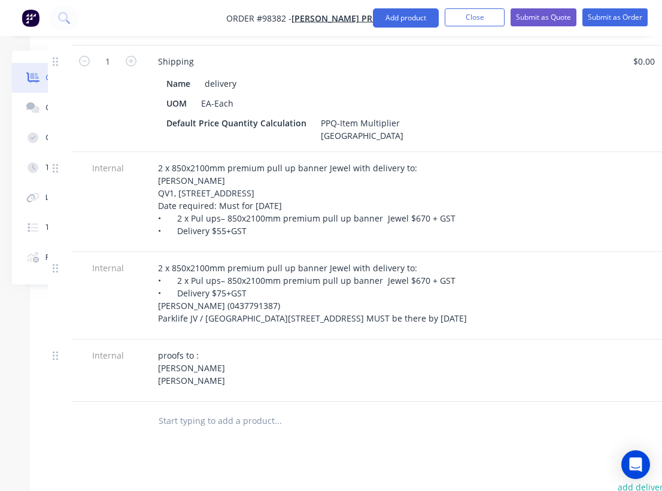
click at [294, 378] on div "proofs to : [PERSON_NAME] [PERSON_NAME]" at bounding box center [382, 367] width 469 height 42
click at [225, 373] on div "proofs to : [PERSON_NAME] [PERSON_NAME]" at bounding box center [192, 367] width 89 height 42
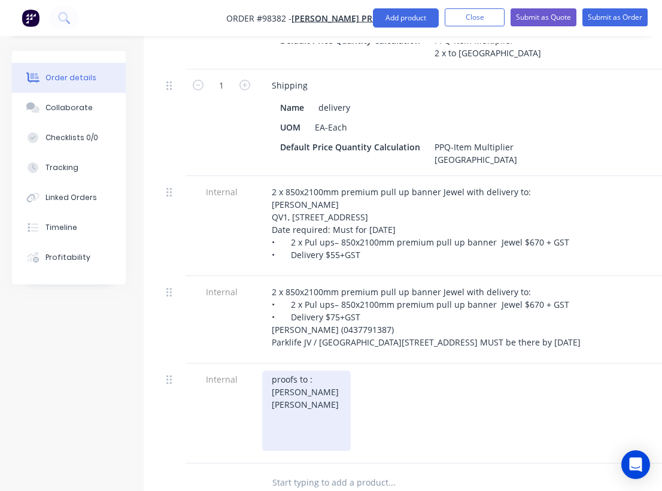
scroll to position [583, 0]
click at [285, 416] on div "proofs to : [PERSON_NAME] [PERSON_NAME]" at bounding box center [306, 409] width 89 height 80
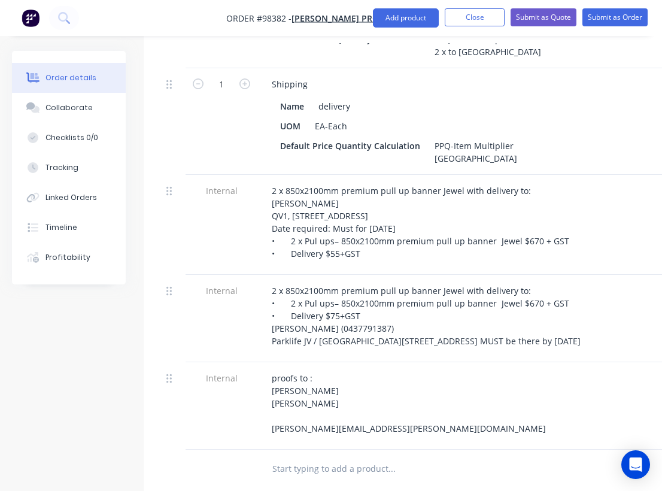
click at [442, 413] on div "proofs to : [PERSON_NAME] [PERSON_NAME] [PERSON_NAME][EMAIL_ADDRESS][PERSON_NAM…" at bounding box center [496, 403] width 469 height 68
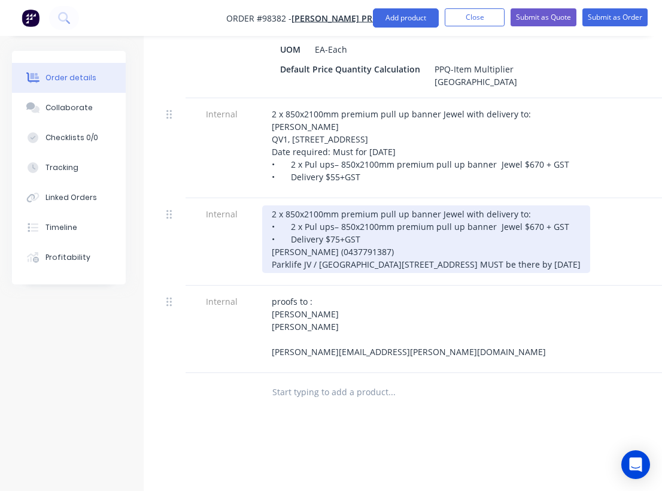
scroll to position [660, 0]
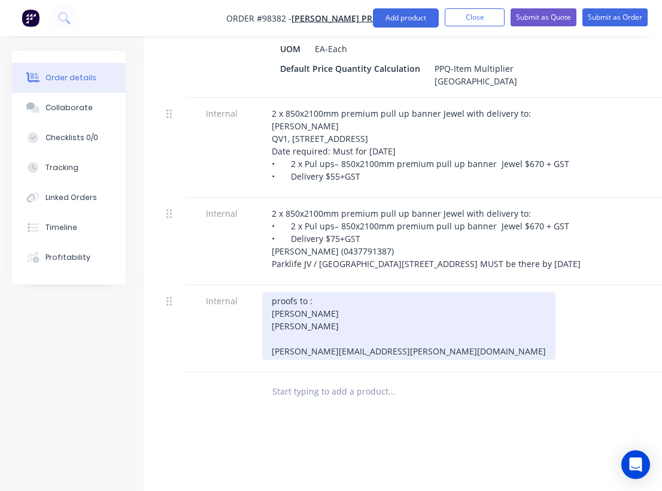
click at [400, 344] on div "proofs to : [PERSON_NAME] [PERSON_NAME] [PERSON_NAME][EMAIL_ADDRESS][PERSON_NAM…" at bounding box center [408, 326] width 293 height 68
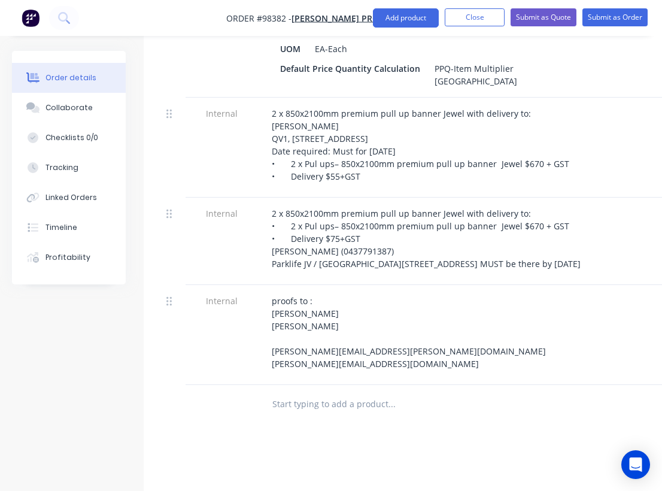
click at [431, 322] on div "proofs to : [PERSON_NAME] [PERSON_NAME] [PERSON_NAME][EMAIL_ADDRESS][PERSON_NAM…" at bounding box center [496, 332] width 469 height 80
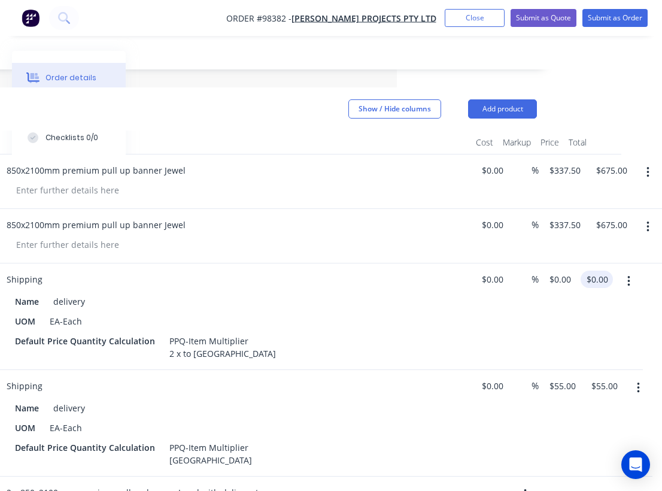
scroll to position [281, 265]
click at [604, 270] on input "0.00" at bounding box center [599, 278] width 28 height 17
type input "75"
type input "$75.00"
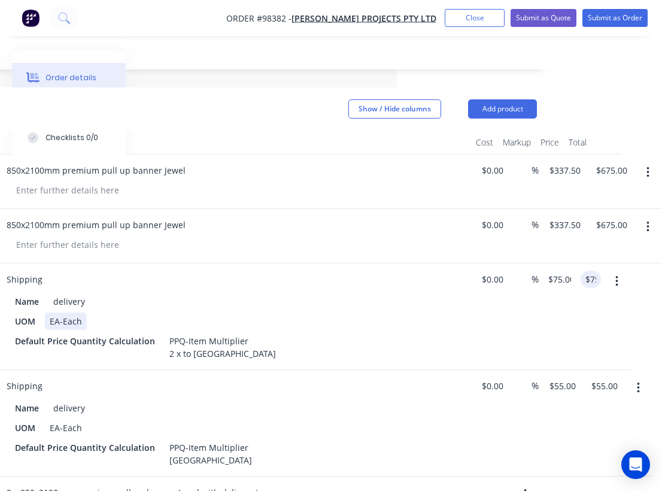
click at [427, 312] on div "UOM EA-Each" at bounding box center [229, 320] width 438 height 17
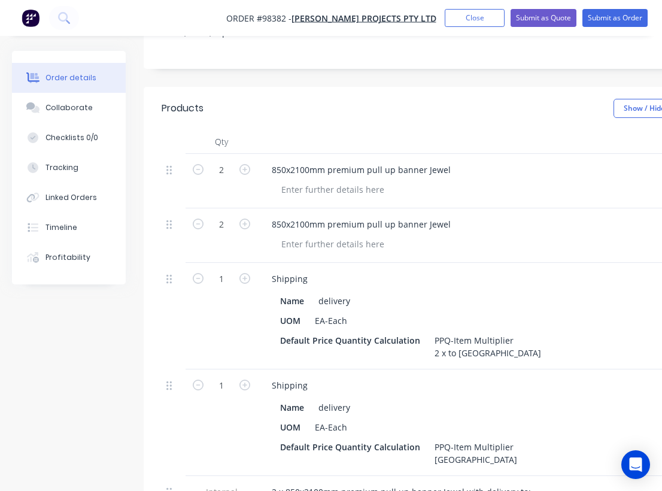
scroll to position [0, 0]
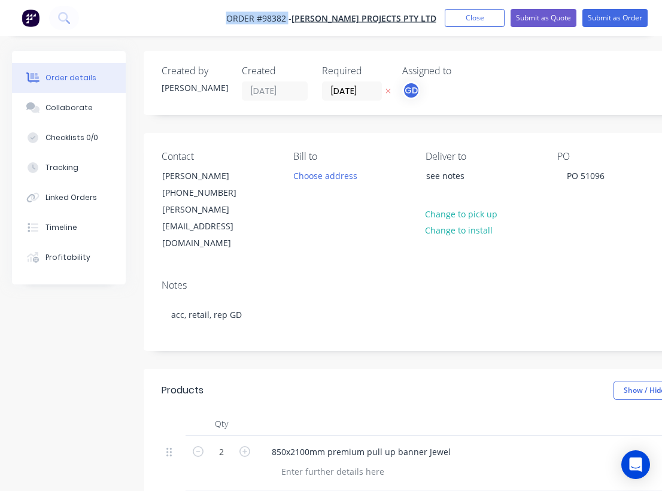
drag, startPoint x: 234, startPoint y: 15, endPoint x: 302, endPoint y: 19, distance: 68.3
click at [302, 19] on nav "Order #98382 - [PERSON_NAME] Projects Pty Ltd Add product Close Submit as Quote…" at bounding box center [331, 18] width 662 height 36
copy span "Order #98382"
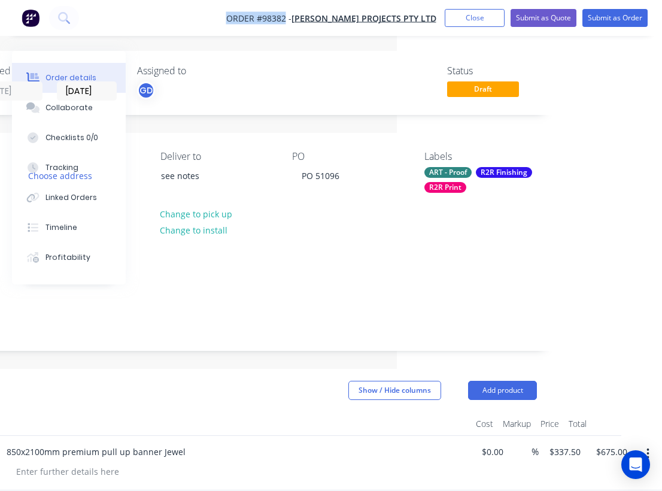
scroll to position [0, 265]
click at [452, 190] on div "R2R Print" at bounding box center [445, 187] width 42 height 11
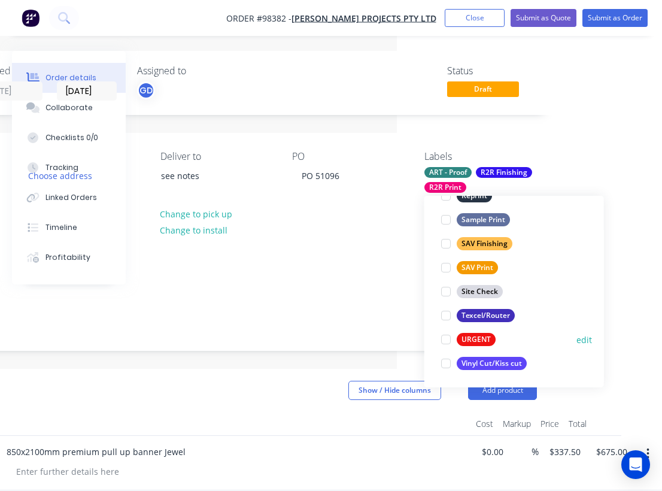
scroll to position [574, 0]
click at [479, 333] on div "URGENT" at bounding box center [475, 339] width 39 height 13
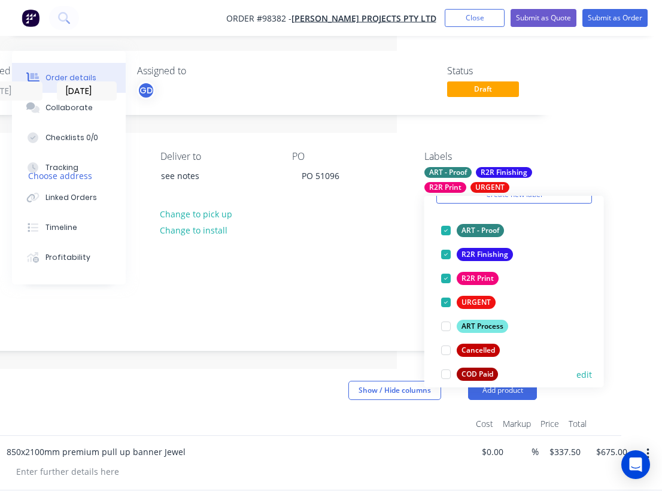
scroll to position [57, 0]
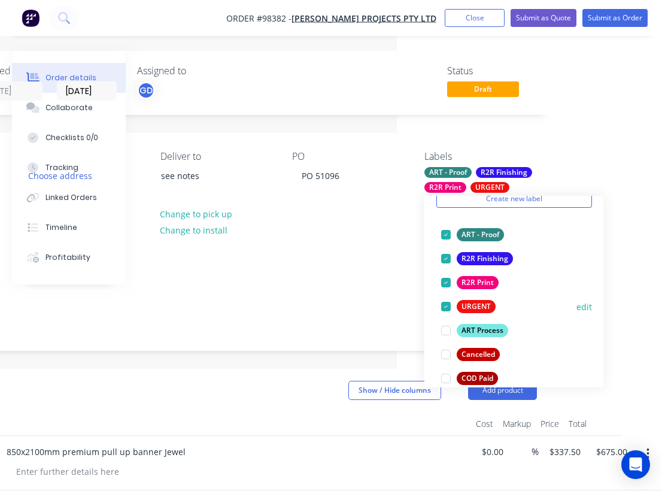
click at [444, 307] on div at bounding box center [446, 306] width 24 height 24
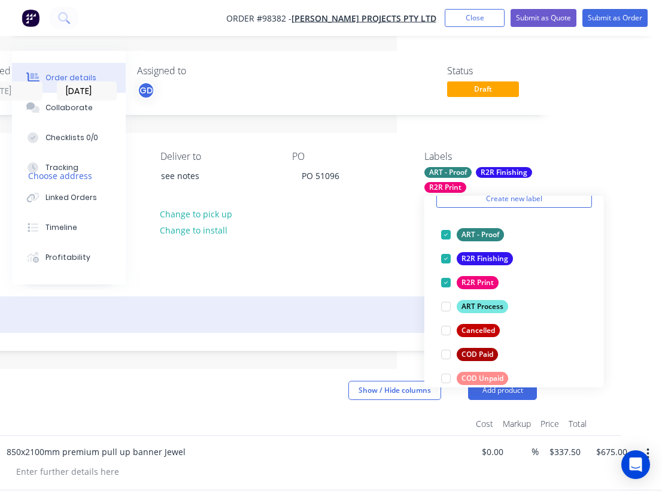
click at [364, 296] on div "acc, retail, rep GD" at bounding box center [217, 314] width 640 height 36
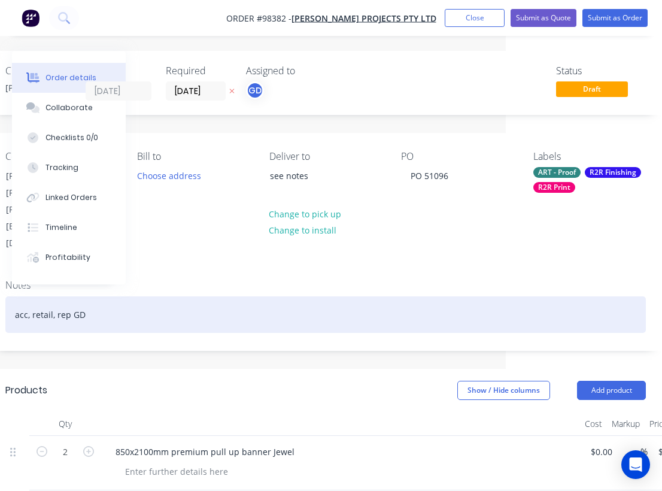
scroll to position [0, 156]
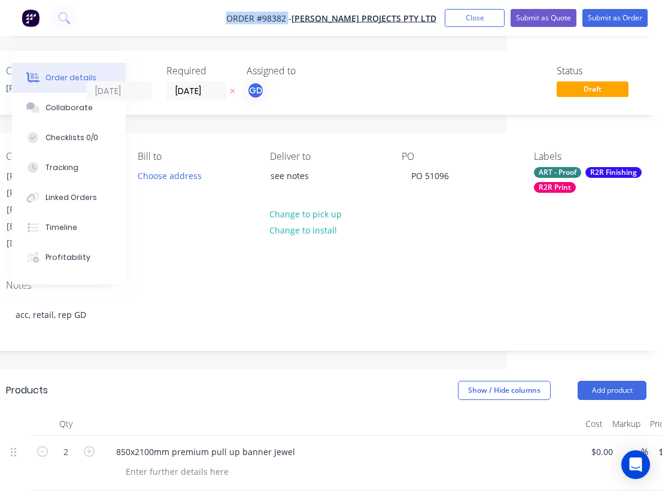
drag, startPoint x: 240, startPoint y: 8, endPoint x: 304, endPoint y: 14, distance: 64.3
click at [304, 15] on nav "Order #98382 - [PERSON_NAME] Projects Pty Ltd Add product Close Submit as Quote…" at bounding box center [331, 18] width 662 height 36
copy span "Order #98382"
click at [481, 18] on button "Close" at bounding box center [475, 18] width 60 height 18
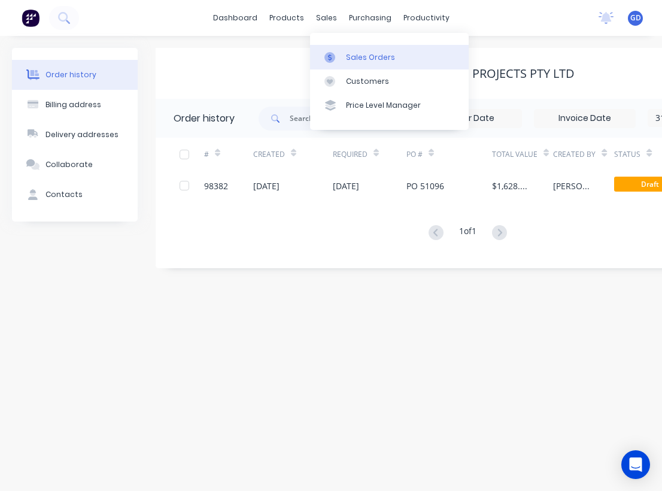
click at [366, 59] on div "Sales Orders" at bounding box center [370, 57] width 49 height 11
